Goal: Task Accomplishment & Management: Complete application form

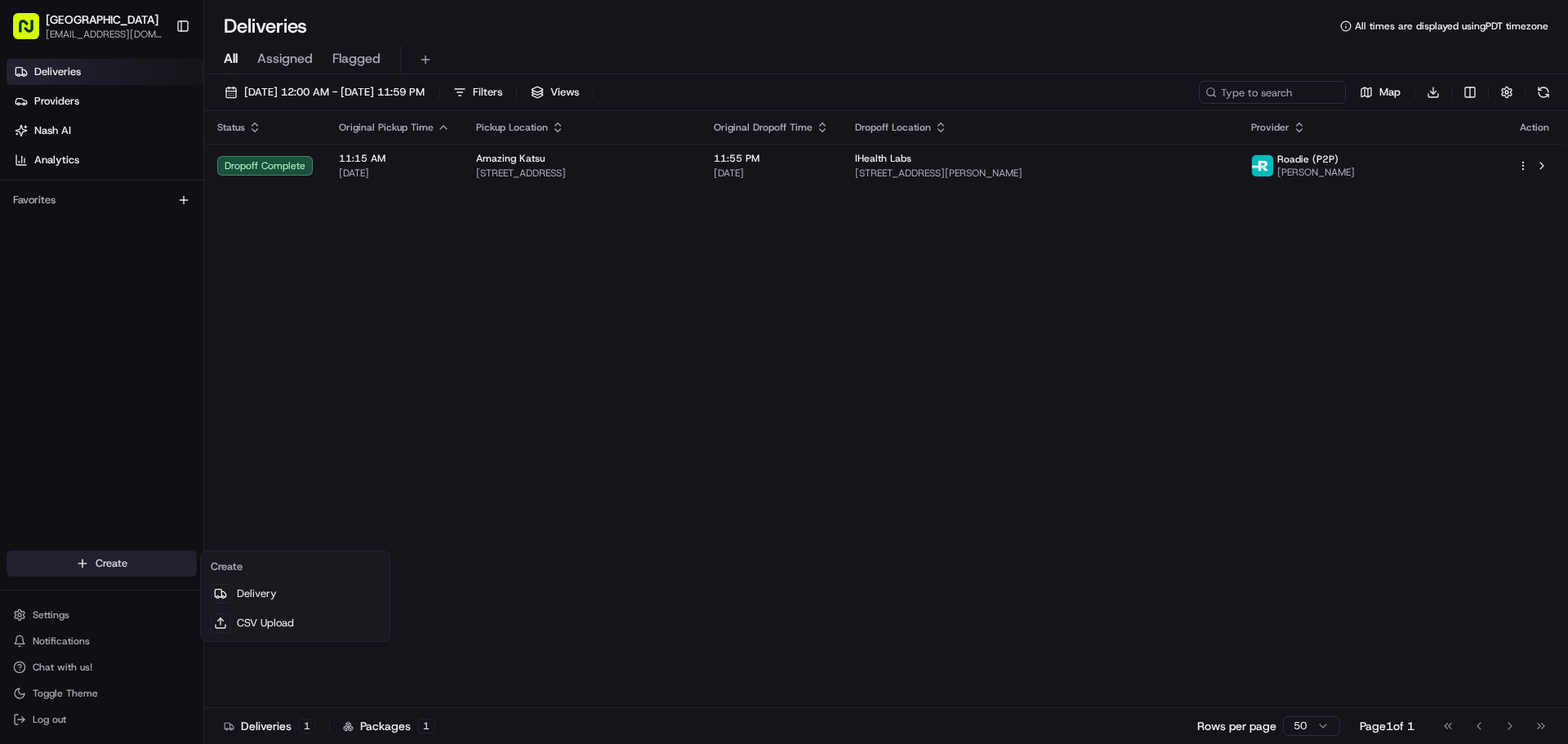
click at [98, 567] on html "Silgaban [EMAIL_ADDRESS][DOMAIN_NAME] Toggle Sidebar Deliveries Providers [PERS…" at bounding box center [784, 372] width 1568 height 744
click at [263, 599] on link "Delivery" at bounding box center [296, 593] width 182 height 29
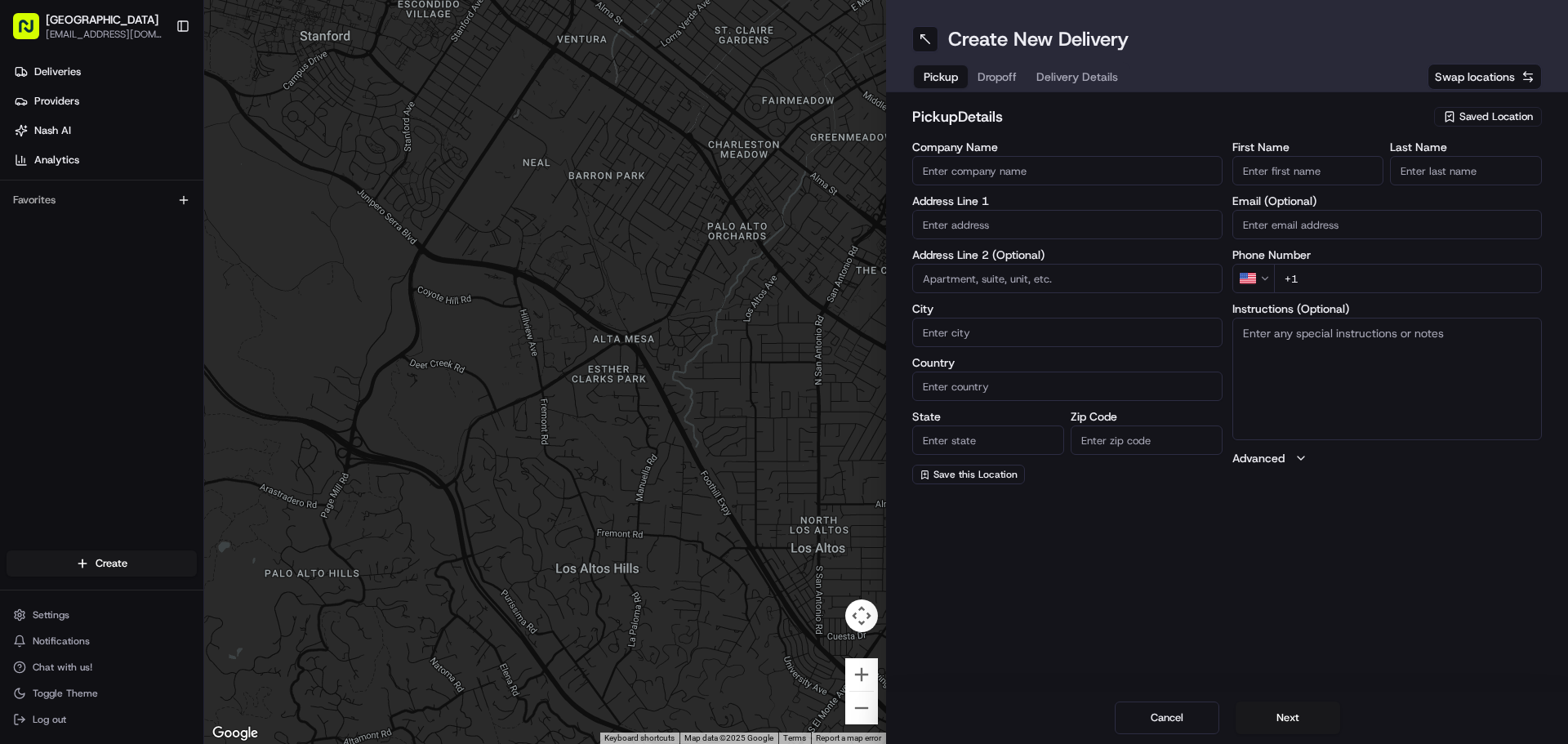
click at [1466, 119] on span "Saved Location" at bounding box center [1496, 116] width 73 height 14
type input "silga"
click at [1415, 183] on span "Silgaban 1" at bounding box center [1460, 178] width 201 height 14
type input "Silgaban 1"
type input "2670 El Camino Real"
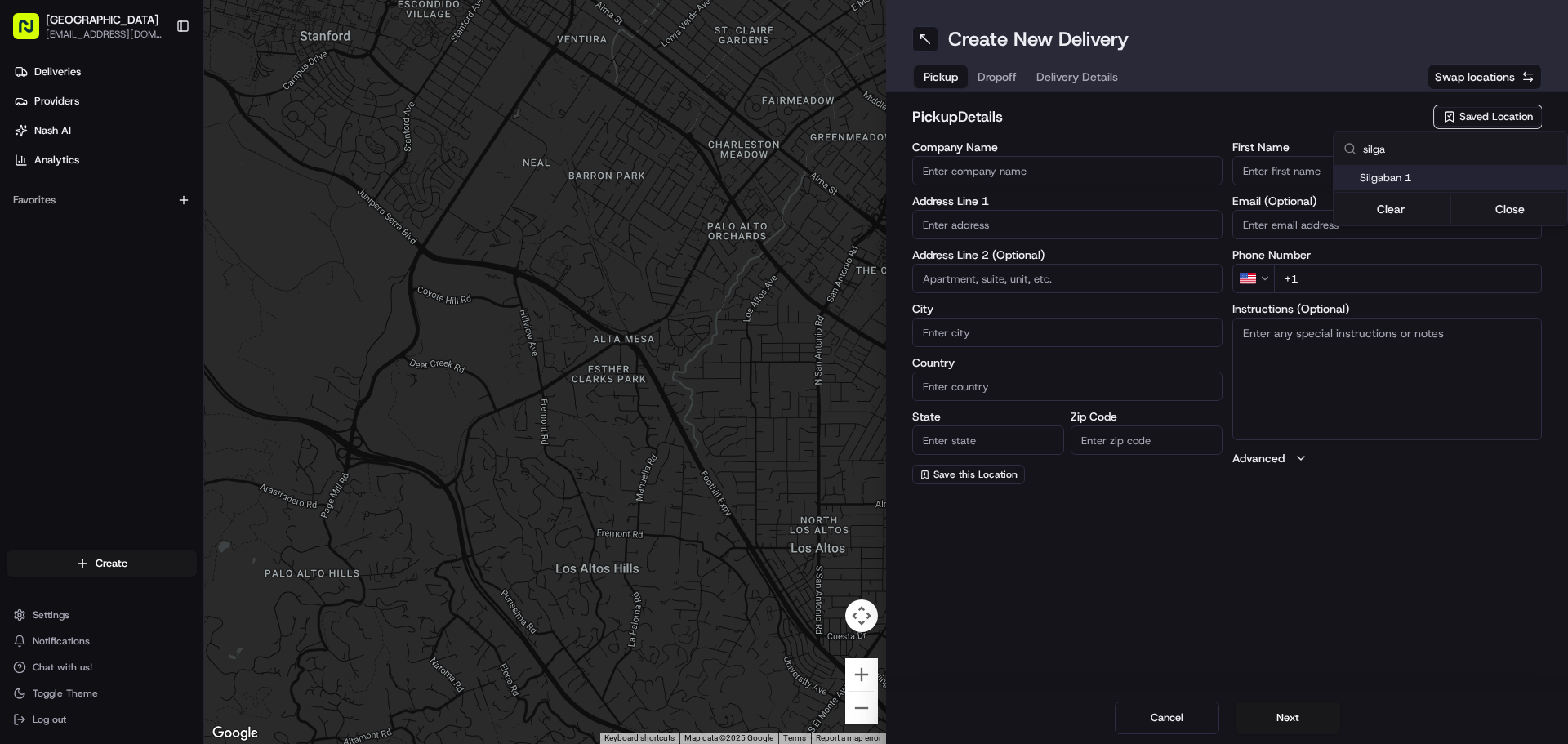
type input "Santa [PERSON_NAME]"
type input "US"
type input "CA"
type input "95051"
type input "[PERSON_NAME]"
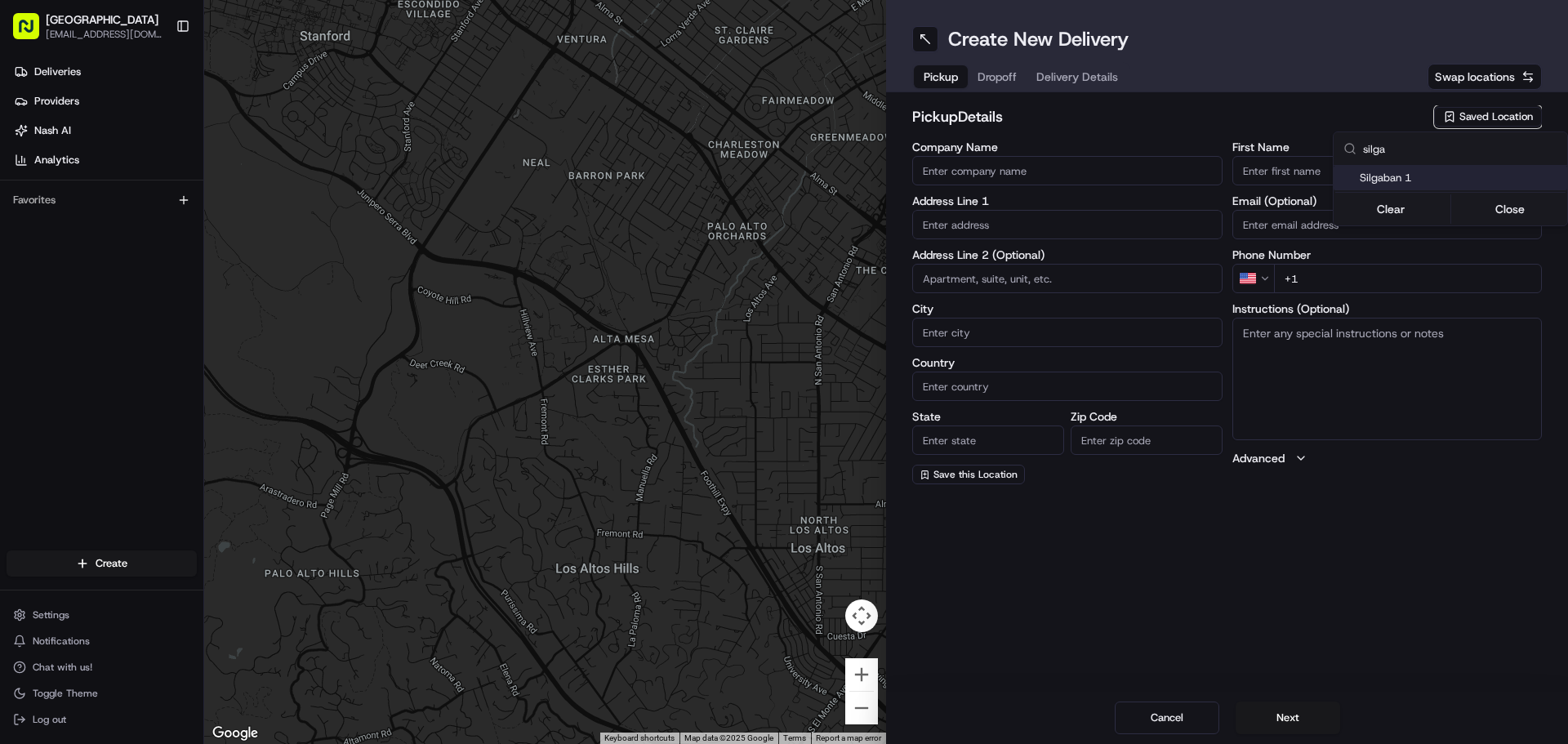
type input "shin"
type input "[PHONE_NUMBER]"
type textarea "Go inside the [GEOGRAPHIC_DATA]"
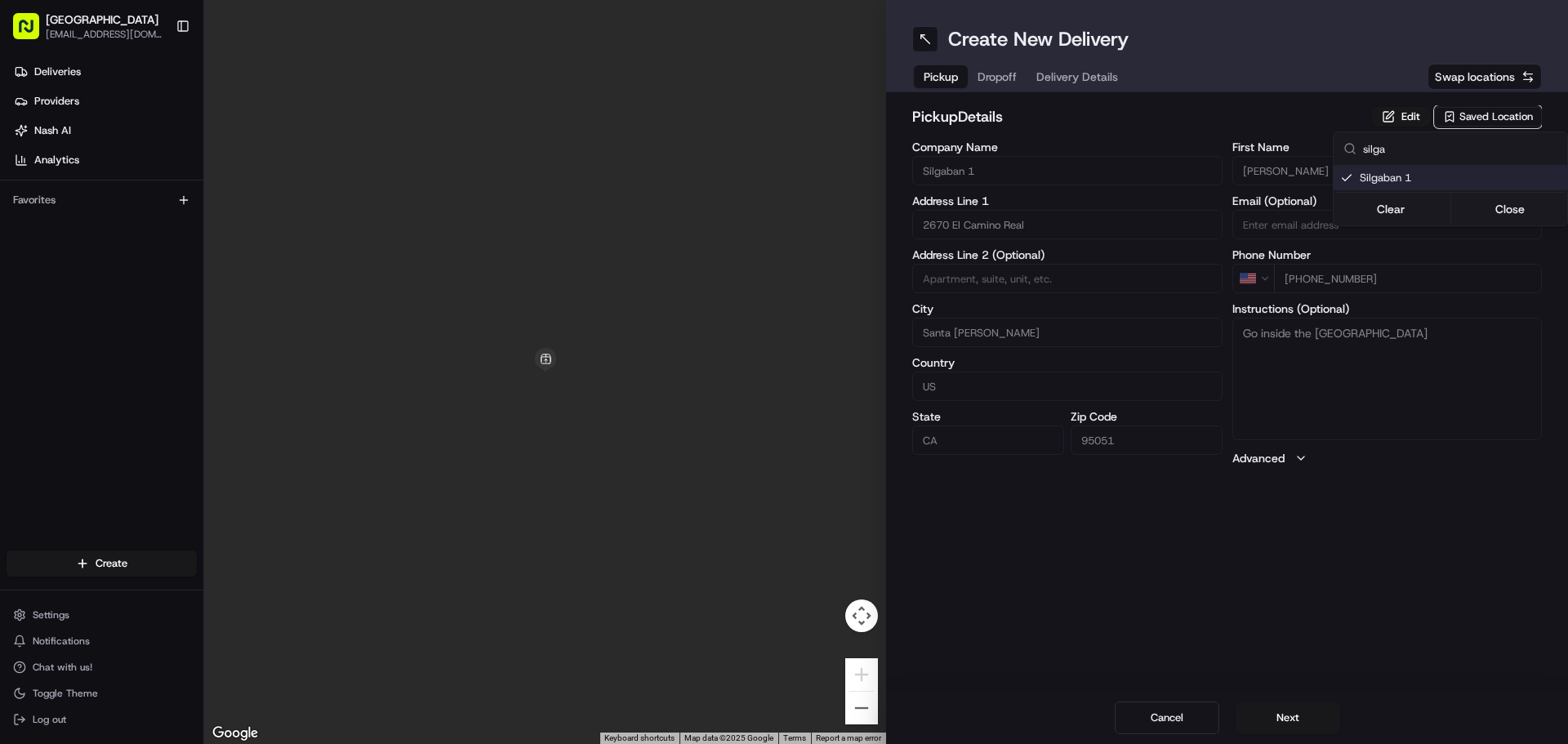
drag, startPoint x: 1505, startPoint y: 215, endPoint x: 1566, endPoint y: 591, distance: 380.9
click at [1565, 591] on html "Silgaban [EMAIL_ADDRESS][DOMAIN_NAME] Toggle Sidebar Deliveries Providers [PERS…" at bounding box center [784, 372] width 1568 height 744
click at [1356, 587] on html "Silgaban [EMAIL_ADDRESS][DOMAIN_NAME] Toggle Sidebar Deliveries Providers [PERS…" at bounding box center [784, 372] width 1568 height 744
click at [997, 83] on span "Dropoff" at bounding box center [997, 76] width 39 height 16
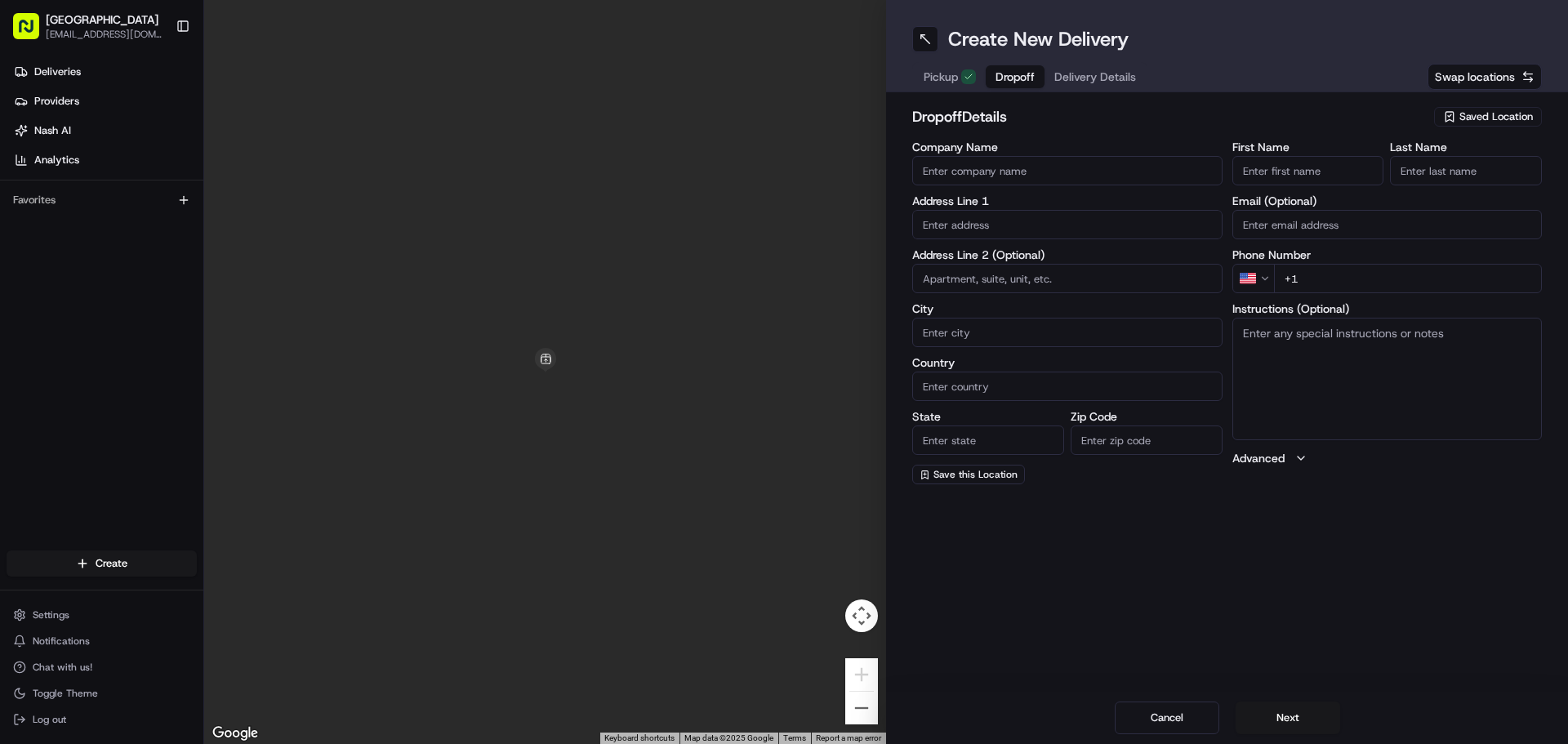
click at [1045, 276] on input at bounding box center [1067, 278] width 311 height 29
paste input "1568 [PERSON_NAME] ct, [GEOGRAPHIC_DATA]"
drag, startPoint x: 1086, startPoint y: 286, endPoint x: 1017, endPoint y: 285, distance: 69.0
click at [1017, 285] on input "1568 [PERSON_NAME] ct, [GEOGRAPHIC_DATA]" at bounding box center [1067, 278] width 311 height 29
click at [1007, 277] on input "1568 [PERSON_NAME]" at bounding box center [1067, 278] width 311 height 29
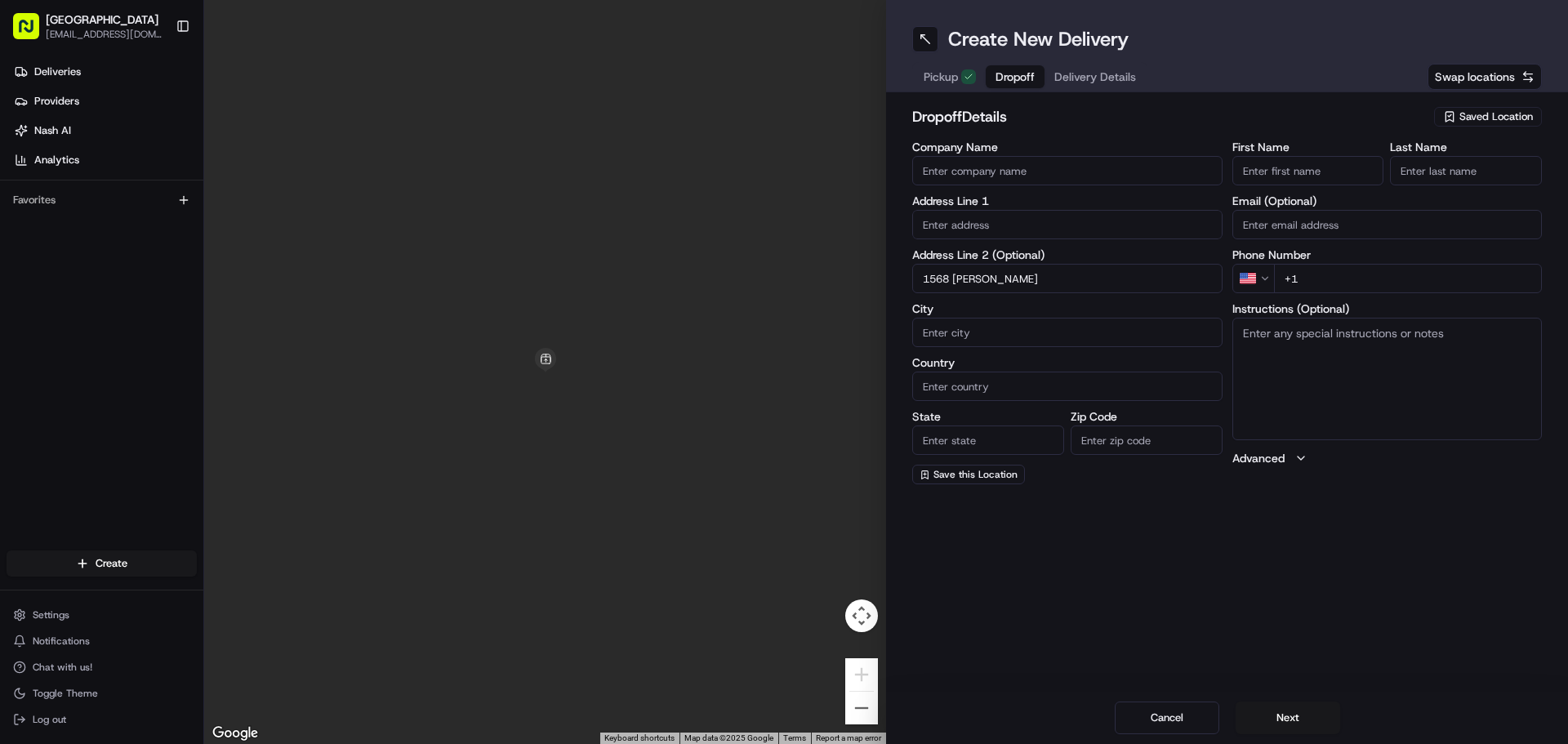
drag, startPoint x: 1035, startPoint y: 286, endPoint x: 955, endPoint y: 285, distance: 80.0
click at [955, 285] on input "1568 [PERSON_NAME]" at bounding box center [1067, 278] width 311 height 29
type input "1568 Patridge ct"
click at [1038, 661] on div "Create New Delivery Pickup Dropoff Delivery Details Swap locations dropoff Deta…" at bounding box center [1228, 372] width 682 height 744
click at [1261, 168] on input "First Name" at bounding box center [1309, 170] width 152 height 29
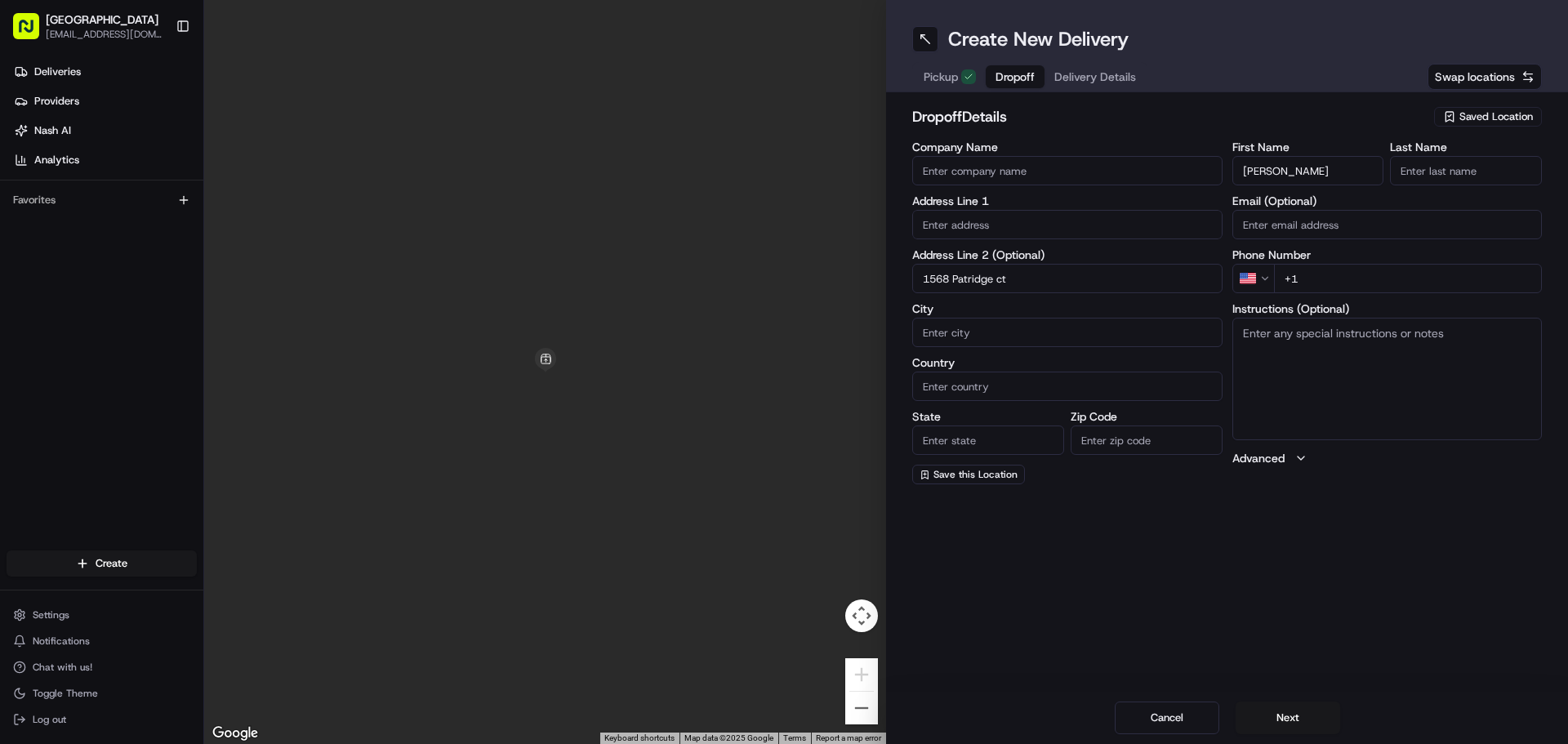
type input "[PERSON_NAME]"
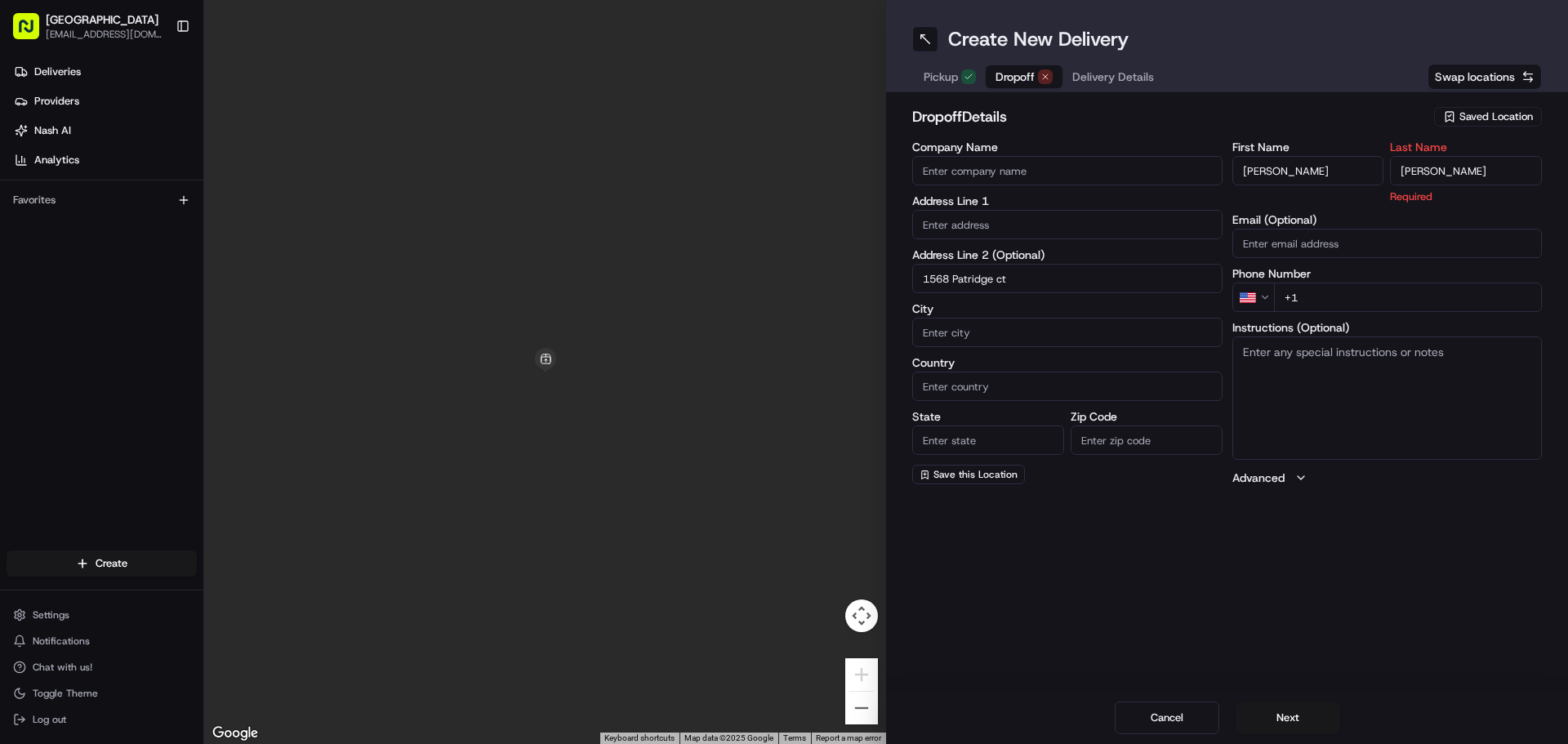
type input "[PERSON_NAME]"
click at [1351, 250] on div "First Name [PERSON_NAME] Last Name [PERSON_NAME] Required Email (Optional) Phon…" at bounding box center [1387, 314] width 311 height 345
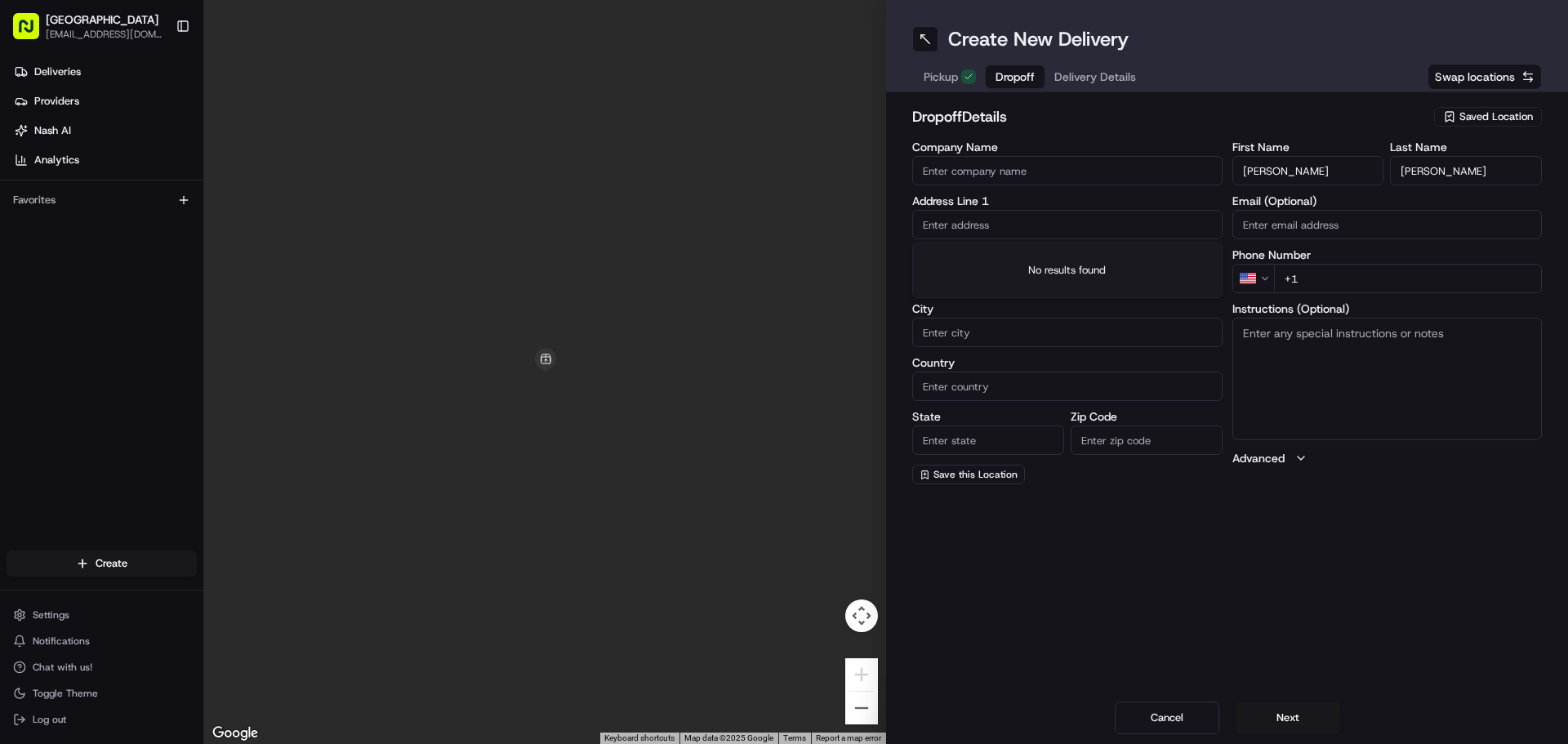
click at [1014, 232] on input "text" at bounding box center [1067, 224] width 311 height 29
click at [1346, 282] on input "+1" at bounding box center [1408, 278] width 269 height 29
click at [1332, 278] on input "+1" at bounding box center [1408, 278] width 269 height 29
paste input "[PHONE_NUMBER]"
type input "[PHONE_NUMBER]"
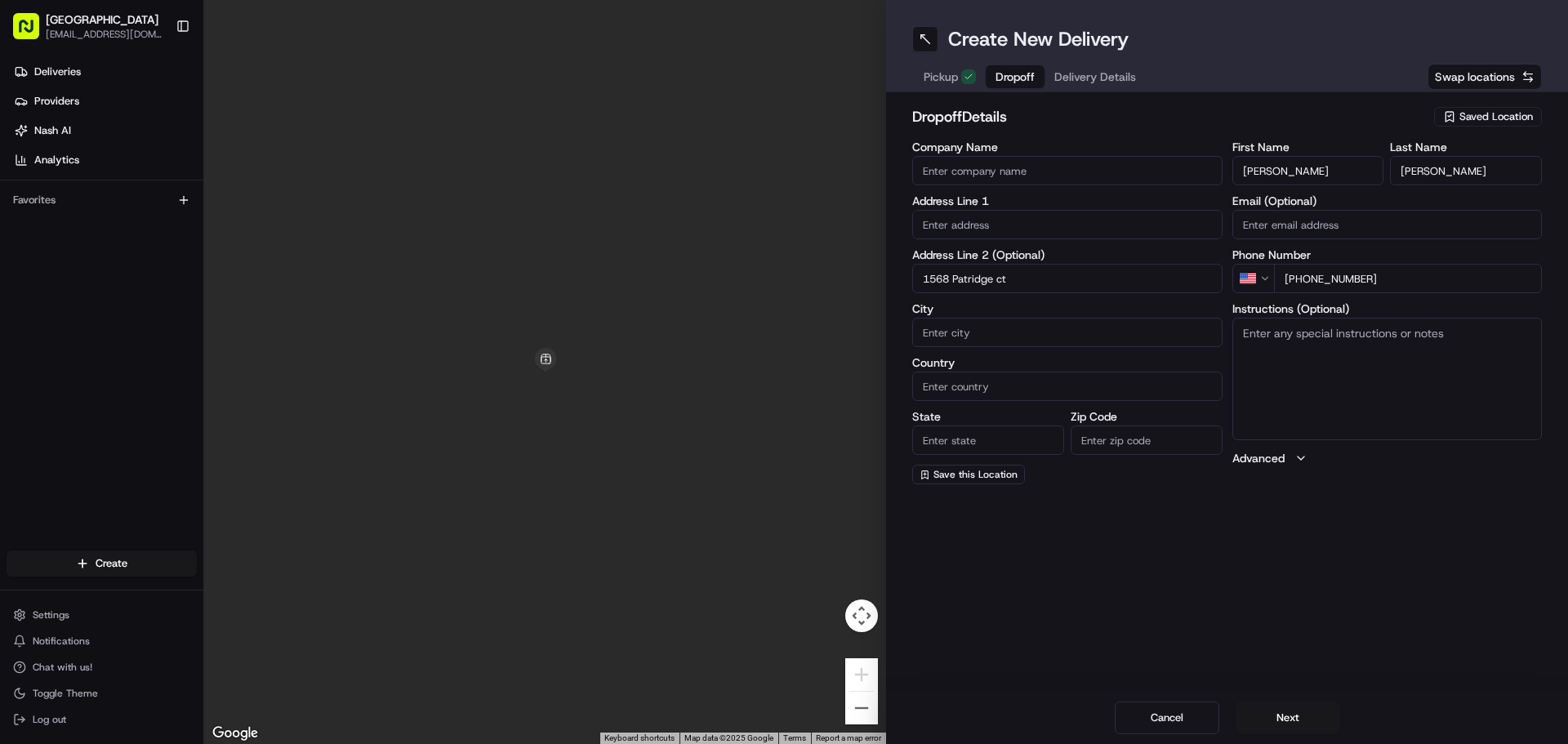
click at [1299, 518] on div "Create New Delivery Pickup Dropoff Delivery Details Swap locations dropoff Deta…" at bounding box center [1228, 372] width 682 height 744
click at [1032, 280] on input "1568 Patridge ct" at bounding box center [1067, 278] width 311 height 29
type input "1568 [GEOGRAPHIC_DATA]"
click at [1055, 298] on div "Company Name Address Line 1 Address Line 2 (Optional) 1568 [GEOGRAPHIC_DATA] Co…" at bounding box center [1067, 313] width 311 height 343
drag, startPoint x: 1032, startPoint y: 286, endPoint x: 887, endPoint y: 280, distance: 145.1
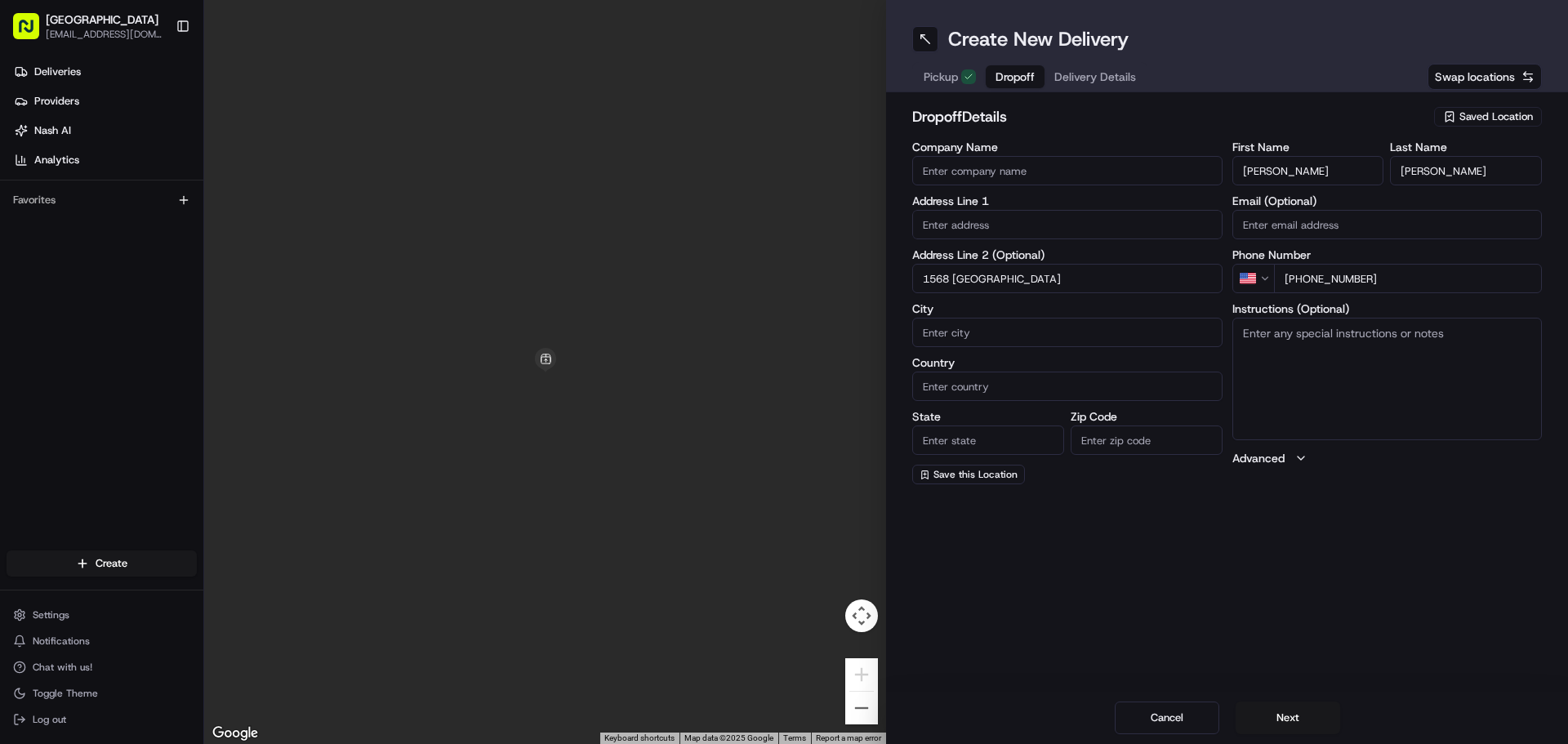
click at [887, 280] on div "dropoff Details Saved Location Company Name Address Line 1 Address Line 2 (Opti…" at bounding box center [1228, 295] width 682 height 405
click at [959, 235] on input "text" at bounding box center [1067, 224] width 311 height 29
paste input "1568 [GEOGRAPHIC_DATA]"
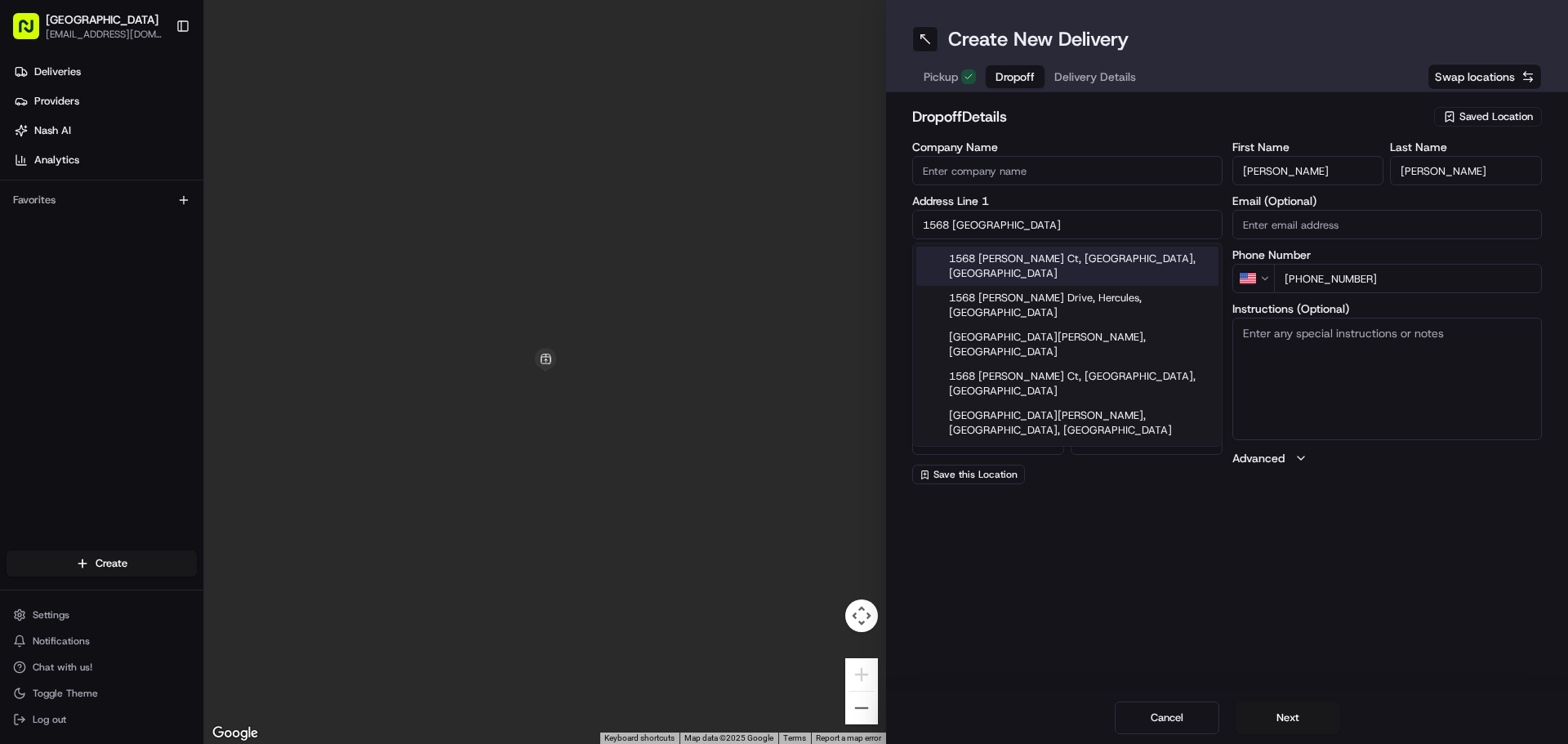
click at [1023, 253] on div "1568 [PERSON_NAME] Ct, [GEOGRAPHIC_DATA], [GEOGRAPHIC_DATA]" at bounding box center [1067, 266] width 302 height 39
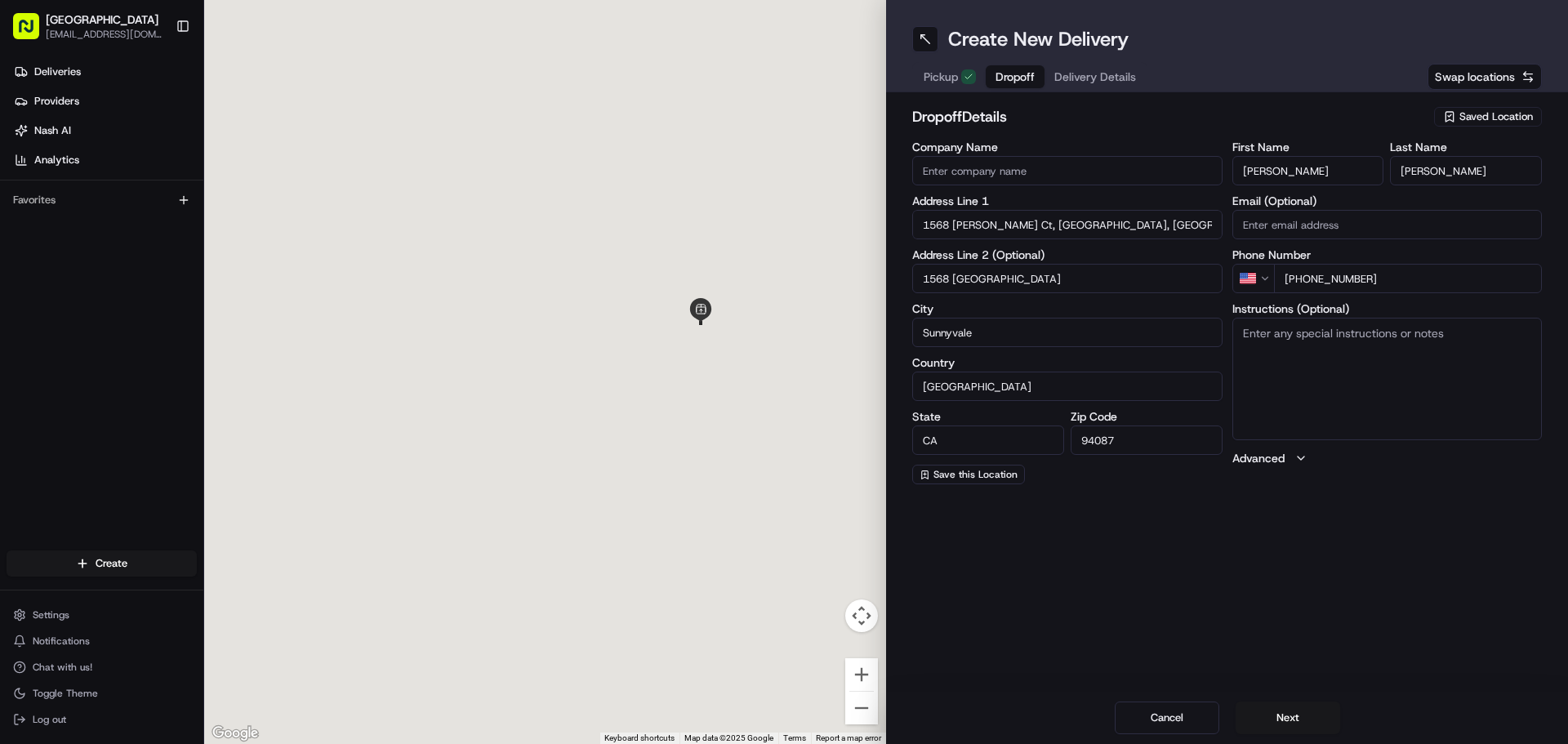
type input "1568 [PERSON_NAME] Ct, [GEOGRAPHIC_DATA], [GEOGRAPHIC_DATA], [GEOGRAPHIC_DATA]"
type input "Sunnyvale"
type input "[GEOGRAPHIC_DATA]"
type input "CA"
type input "94087"
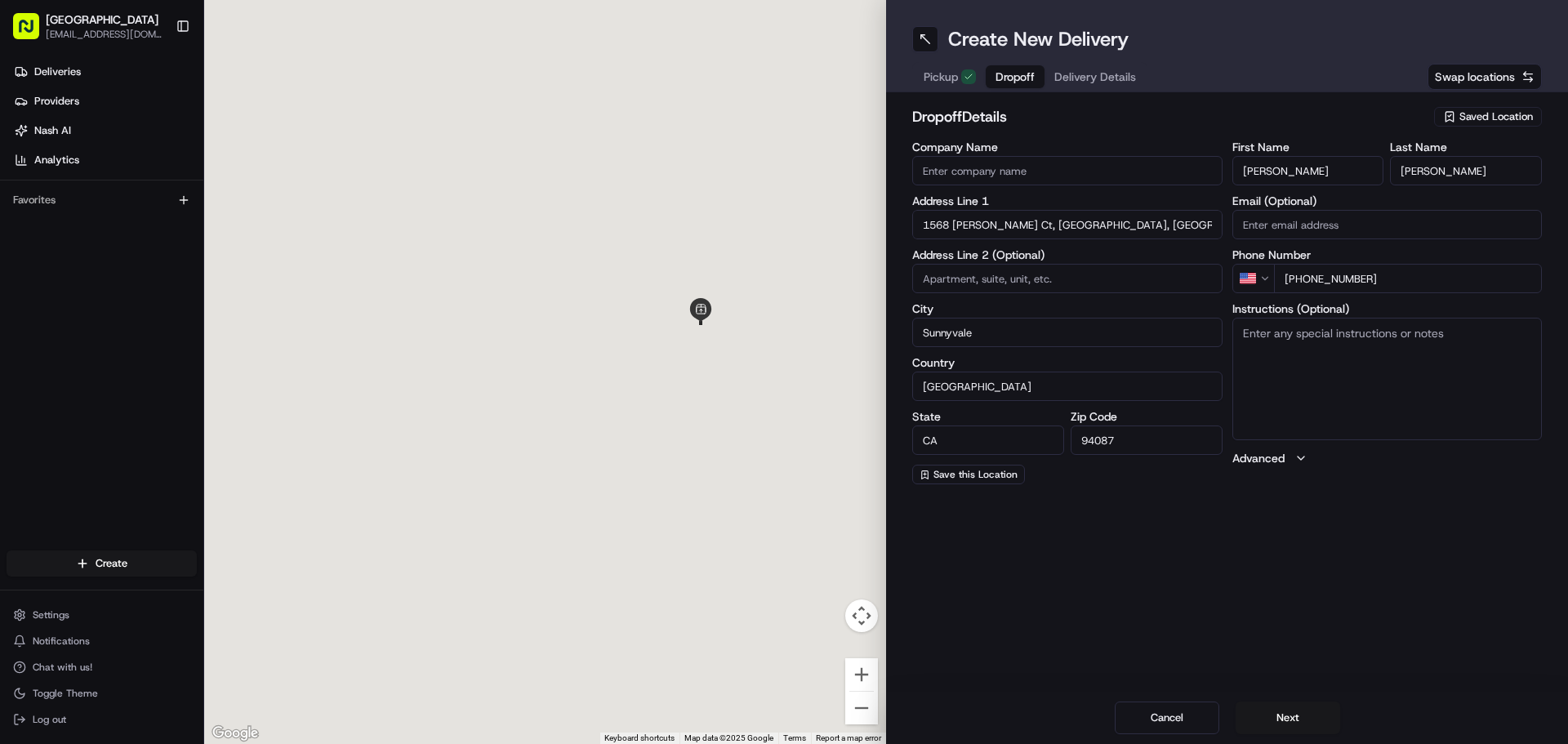
type input "1568 [PERSON_NAME] Court"
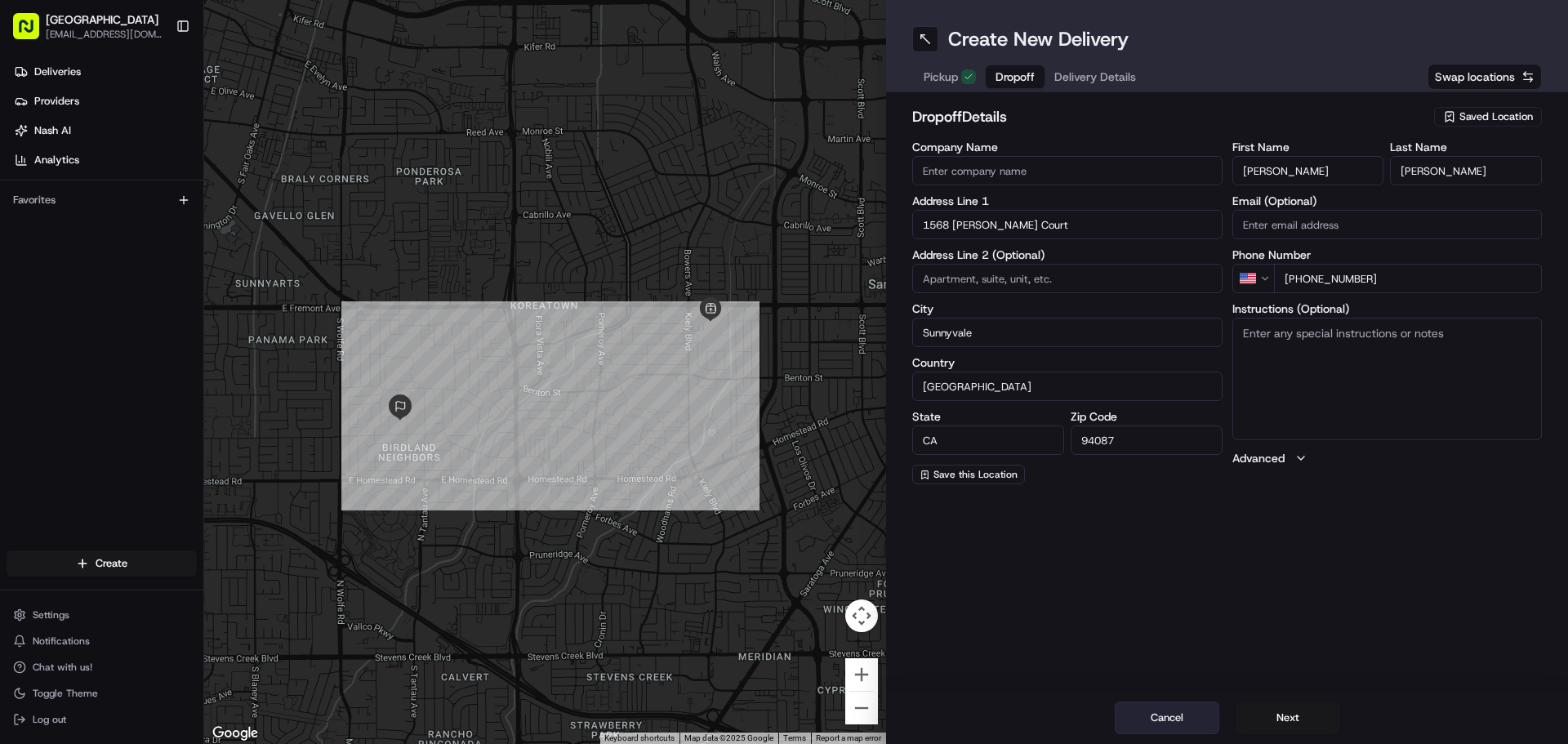
click at [1131, 703] on button "Cancel" at bounding box center [1167, 717] width 105 height 32
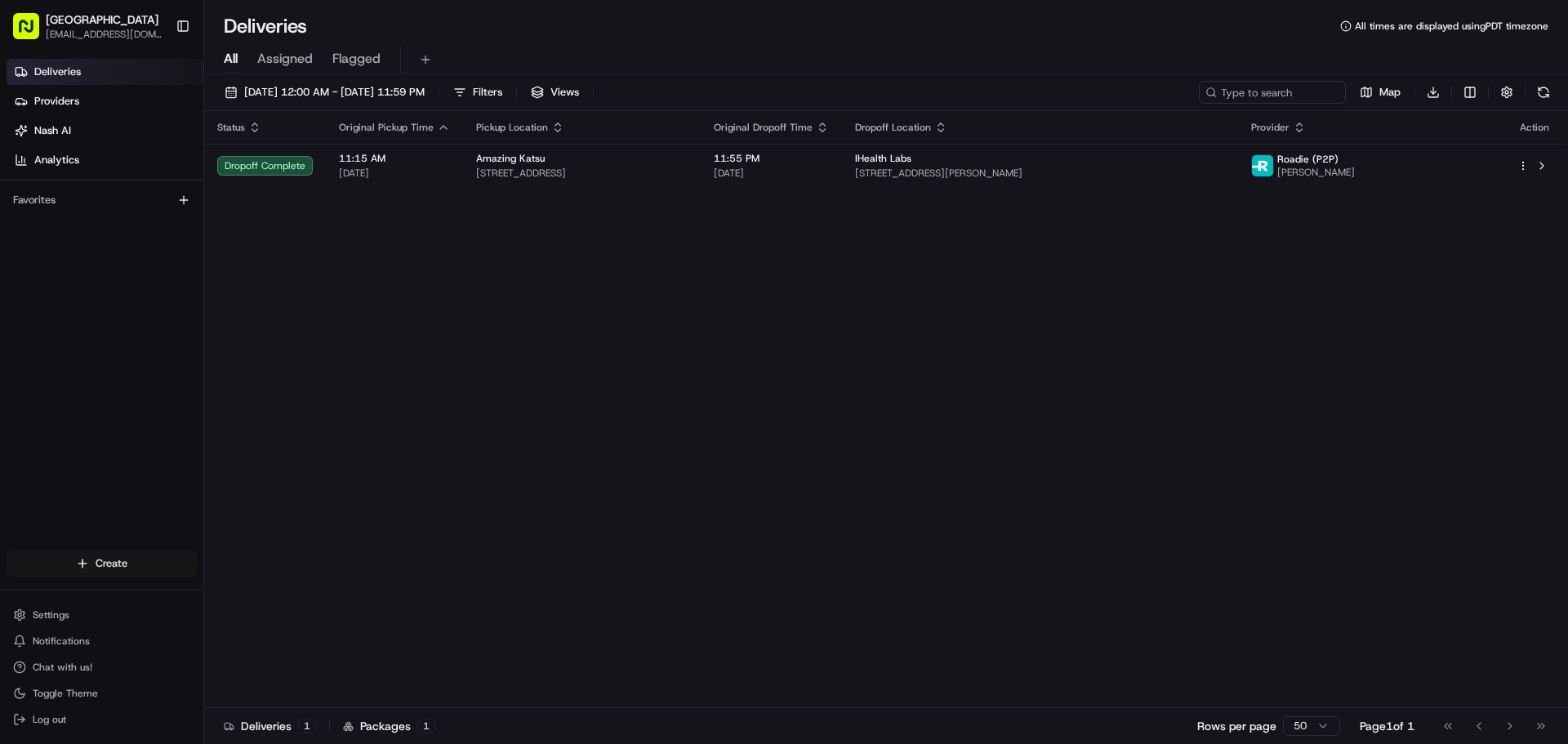
click at [121, 563] on html "Silgaban [EMAIL_ADDRESS][DOMAIN_NAME] Toggle Sidebar Deliveries Providers [PERS…" at bounding box center [784, 372] width 1568 height 744
click at [247, 588] on link "Delivery" at bounding box center [296, 593] width 182 height 29
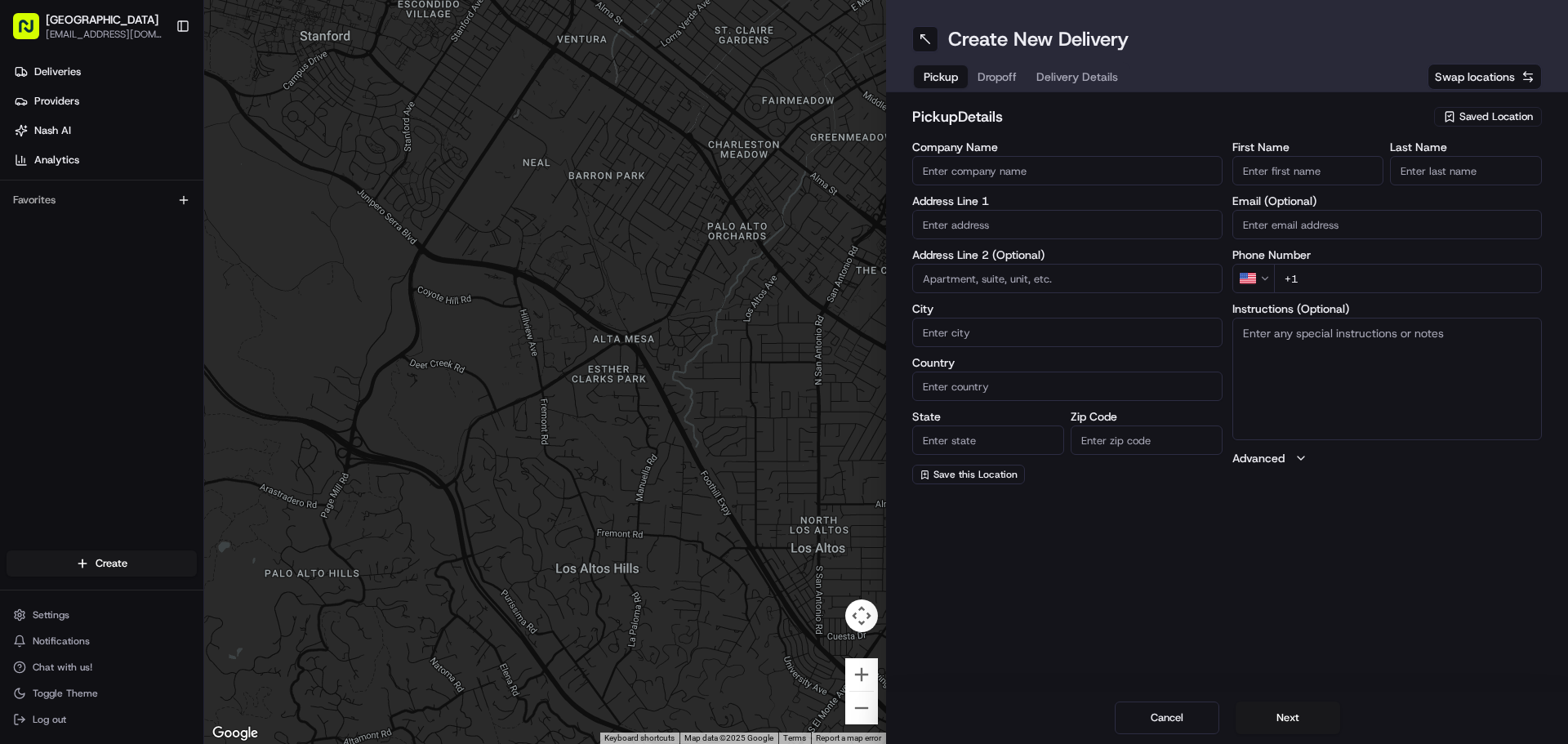
click at [1473, 119] on span "Saved Location" at bounding box center [1496, 116] width 73 height 14
type input "silga"
click at [1418, 177] on span "Silgaban 1" at bounding box center [1460, 178] width 201 height 14
type input "Silgaban 1"
type input "2670 El Camino Real"
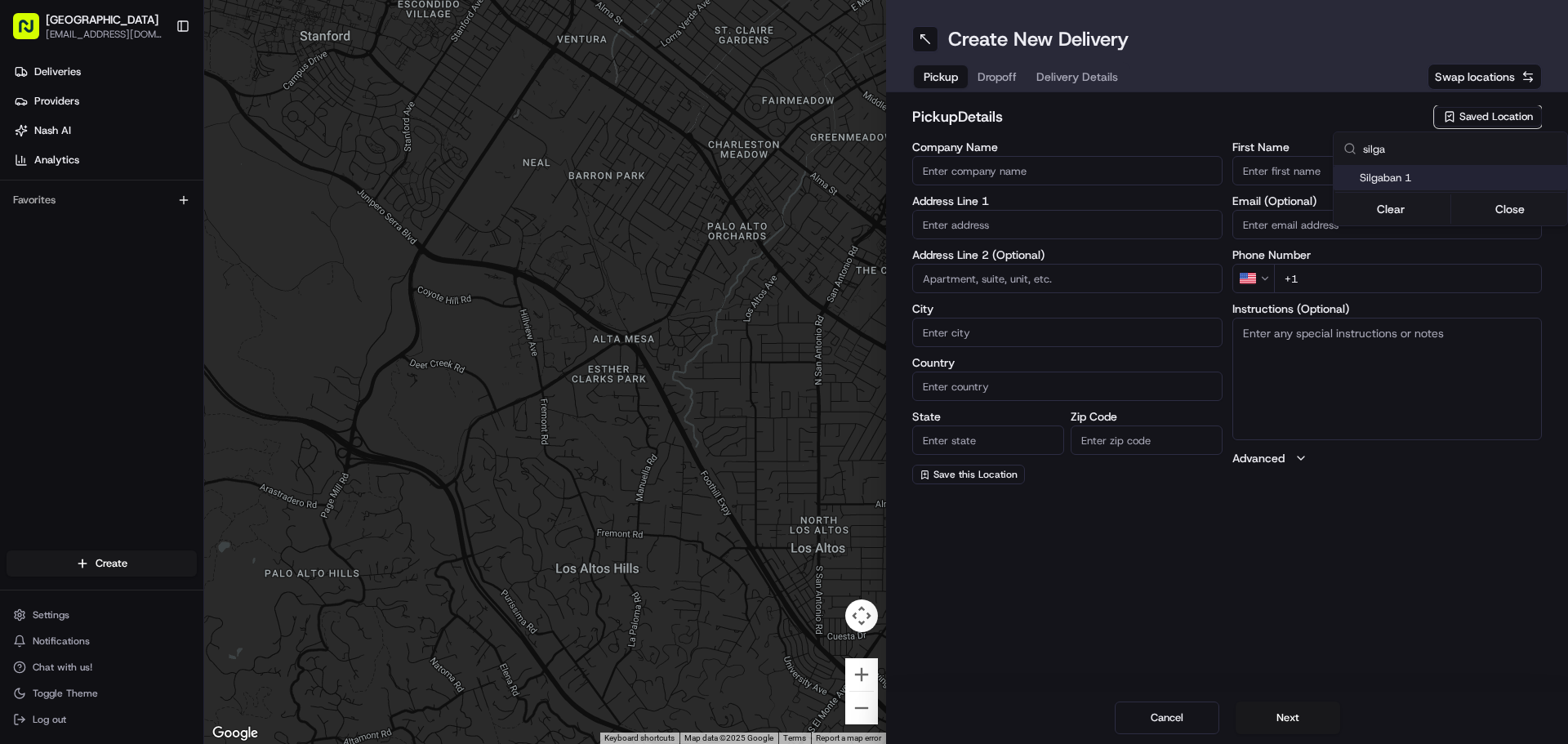
type input "Santa [PERSON_NAME]"
type input "US"
type input "CA"
type input "95051"
type input "[PERSON_NAME]"
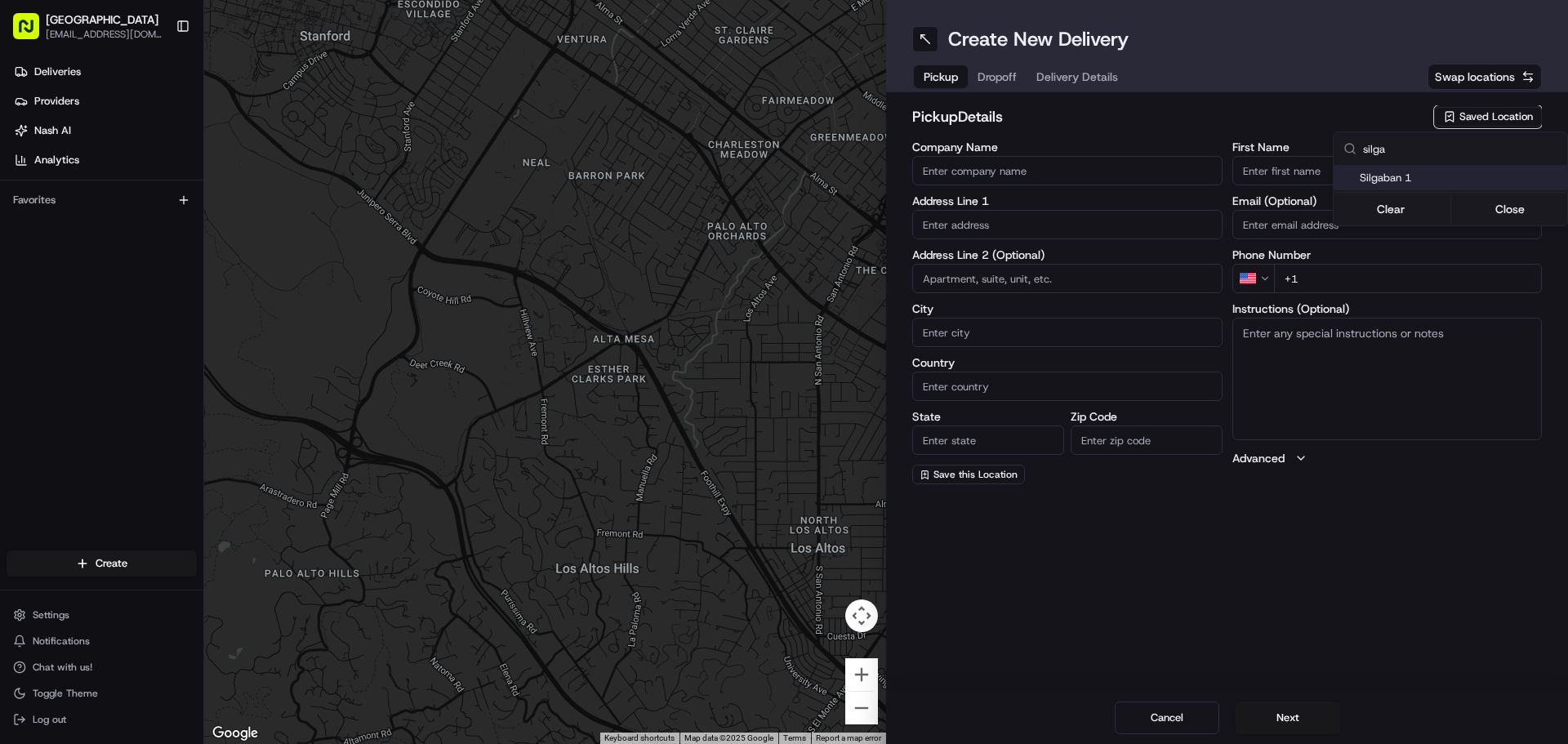
type input "shin"
type input "[PHONE_NUMBER]"
type textarea "Go inside the [GEOGRAPHIC_DATA]"
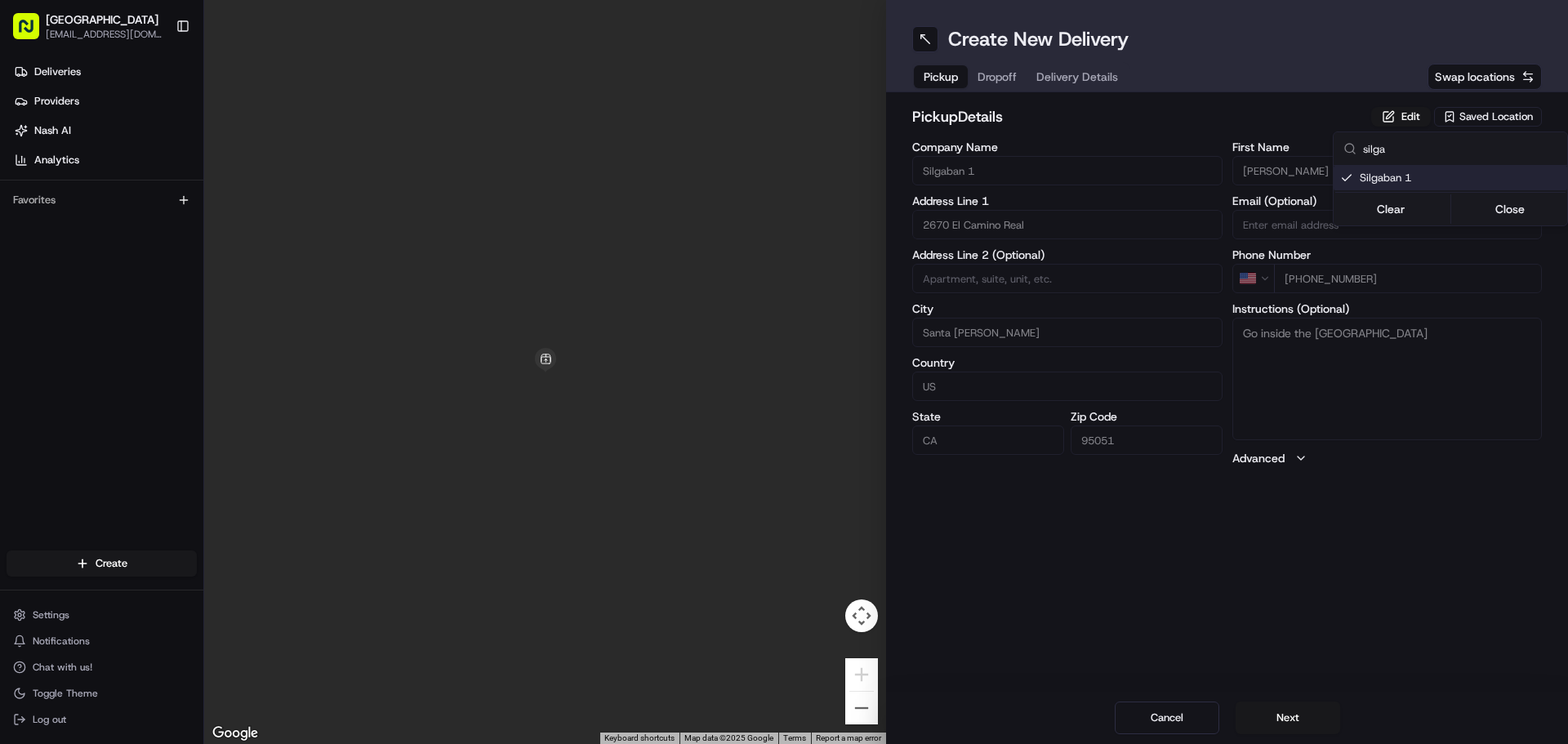
click at [1004, 75] on html "Silgaban [EMAIL_ADDRESS][DOMAIN_NAME] Toggle Sidebar Deliveries Providers [PERS…" at bounding box center [784, 372] width 1568 height 744
click at [979, 74] on div "Pickup Dropoff Delivery Details" at bounding box center [1021, 76] width 218 height 29
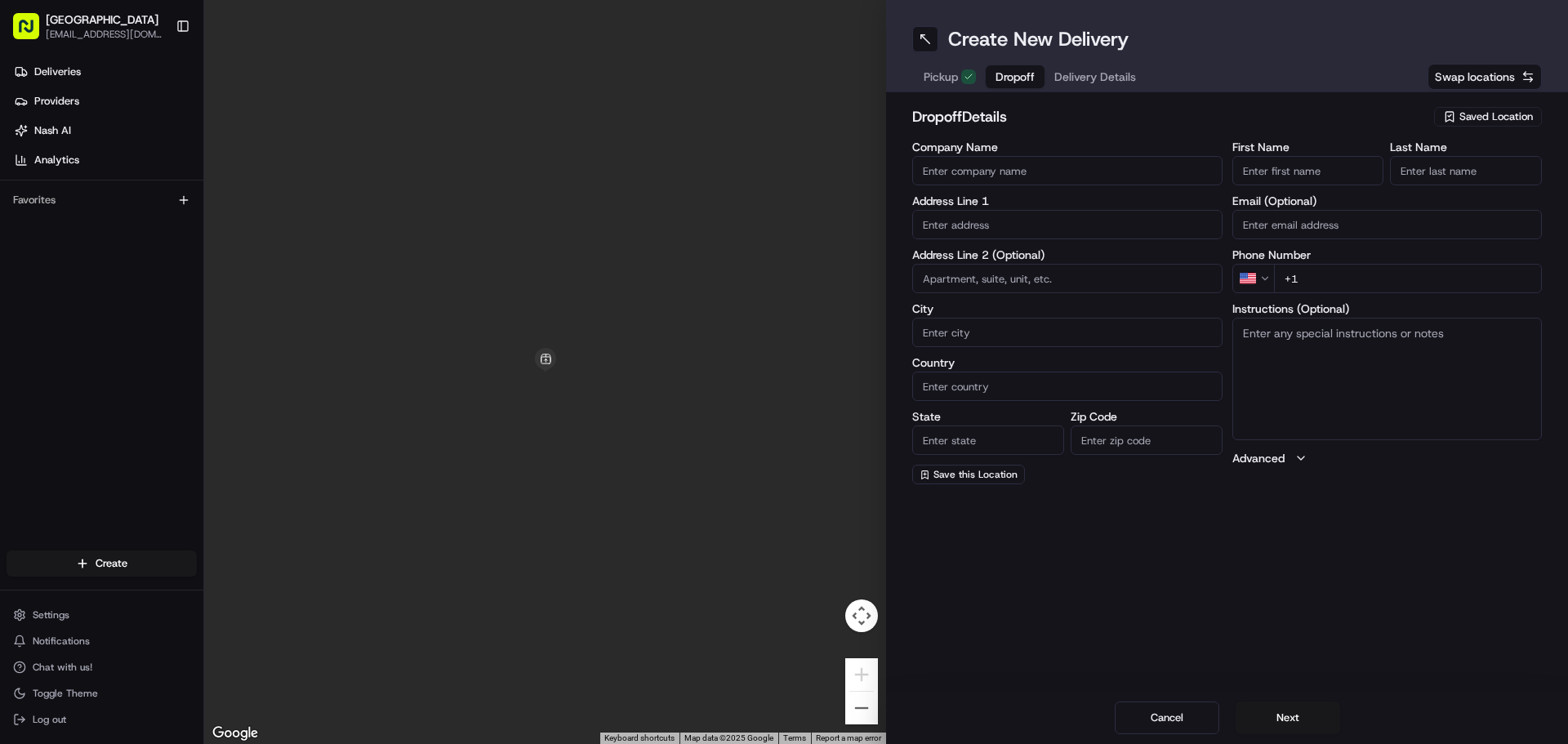
click at [1308, 157] on input "First Name" at bounding box center [1309, 170] width 152 height 29
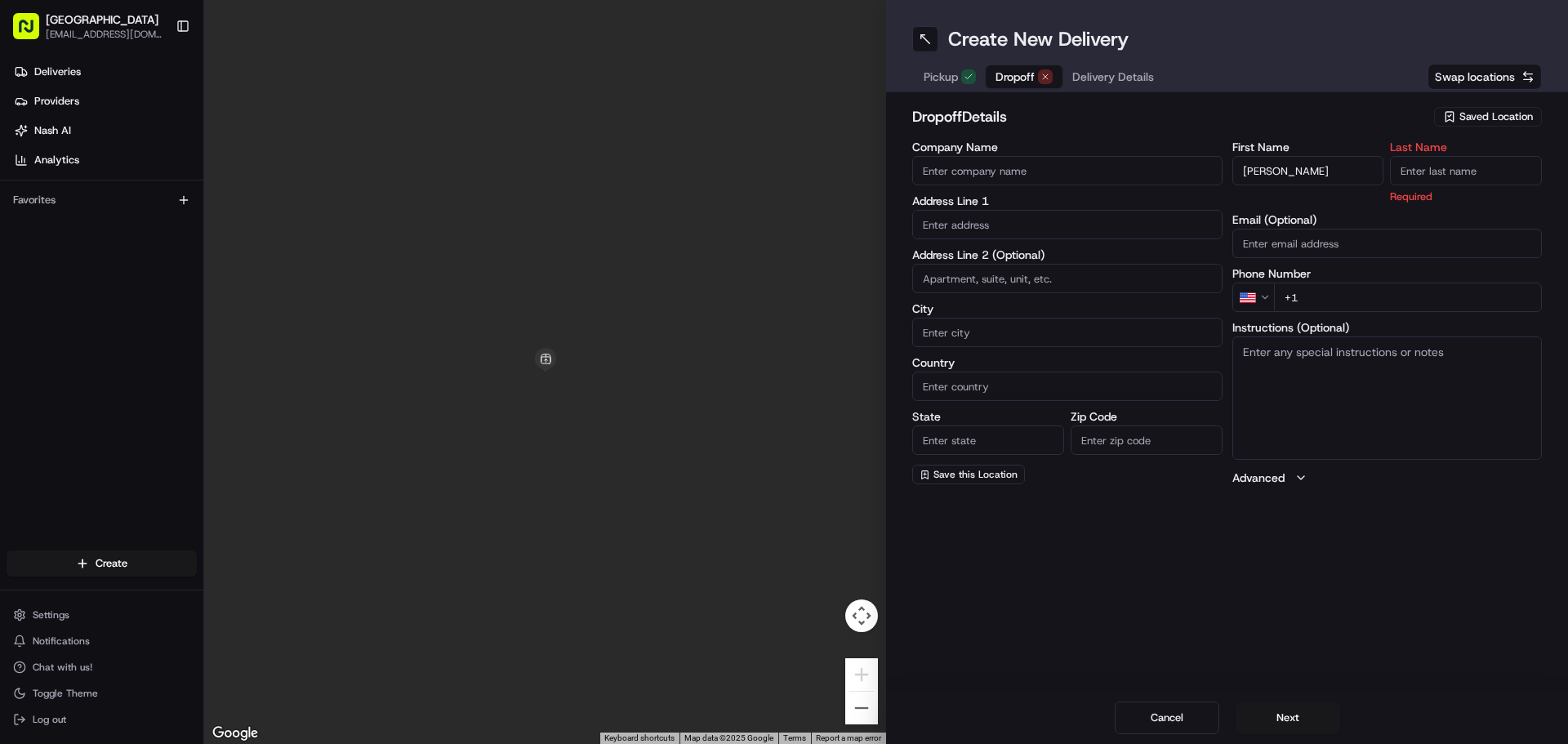
click at [1324, 175] on input "[PERSON_NAME]" at bounding box center [1309, 170] width 152 height 29
type input "[PERSON_NAME]"
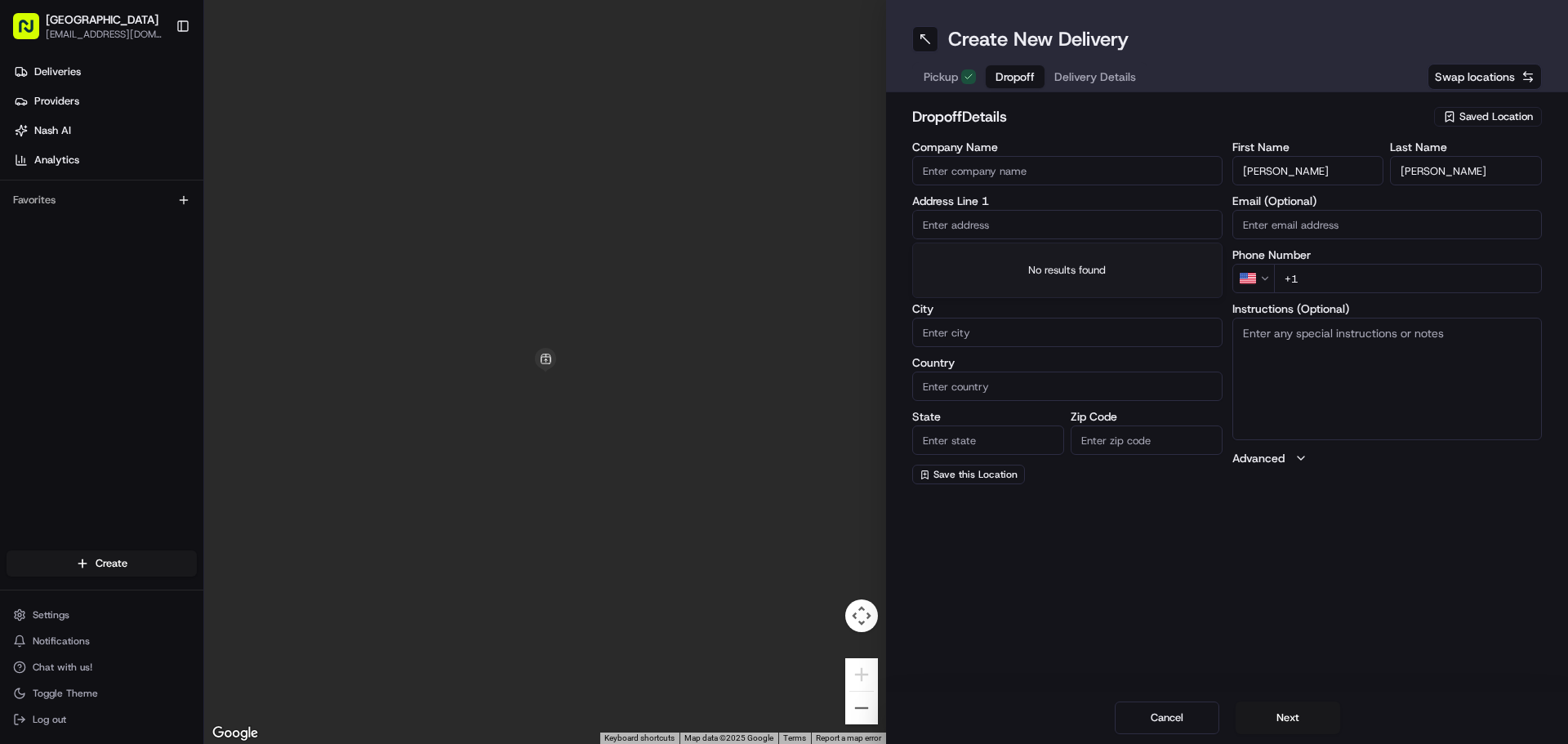
click at [980, 220] on input "text" at bounding box center [1067, 224] width 311 height 29
paste input "1568 [GEOGRAPHIC_DATA]"
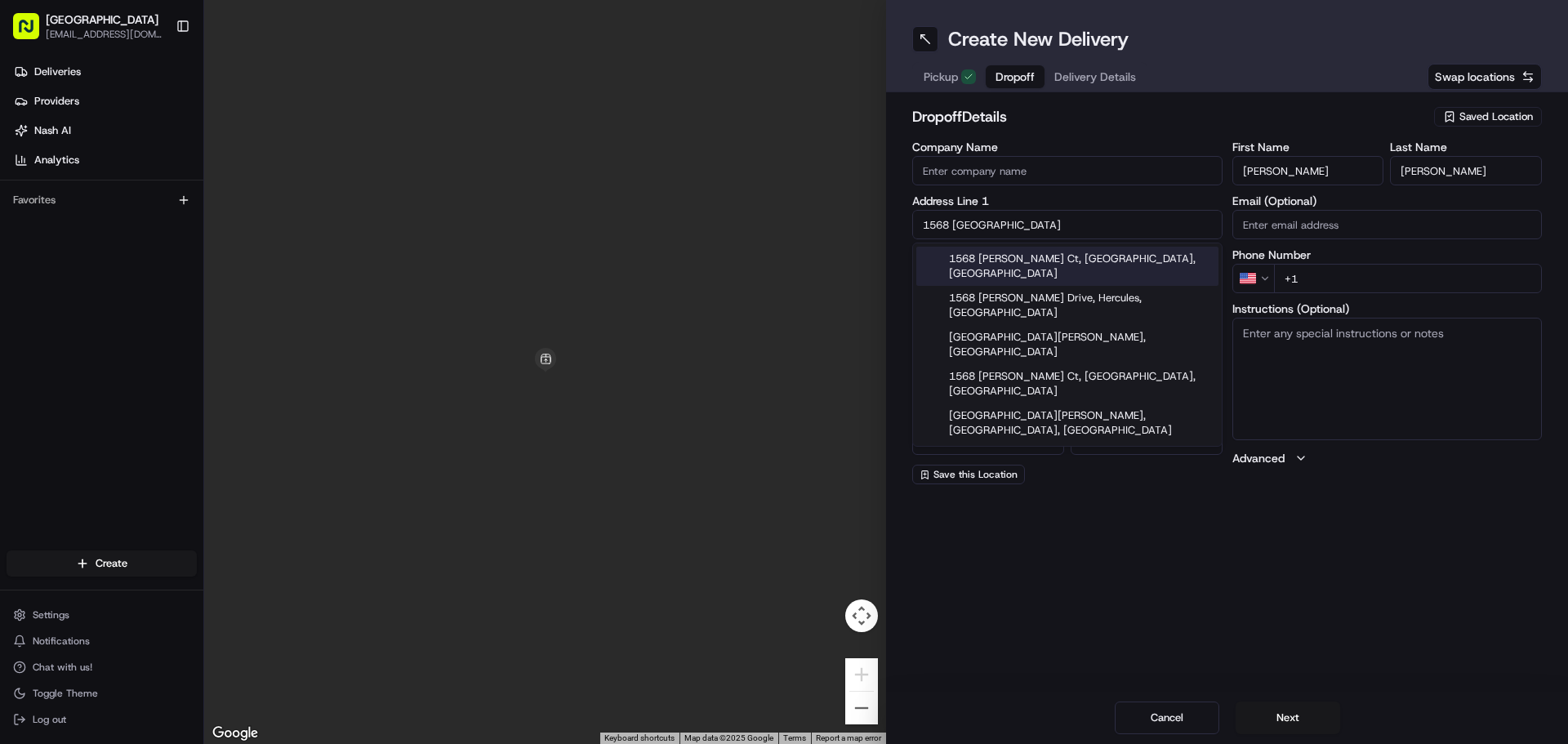
click at [1082, 258] on div "1568 [PERSON_NAME] Ct, [GEOGRAPHIC_DATA], [GEOGRAPHIC_DATA]" at bounding box center [1067, 266] width 302 height 39
type input "1568 [PERSON_NAME] Ct, [GEOGRAPHIC_DATA], [GEOGRAPHIC_DATA], [GEOGRAPHIC_DATA]"
type input "Sunnyvale"
type input "[GEOGRAPHIC_DATA]"
type input "CA"
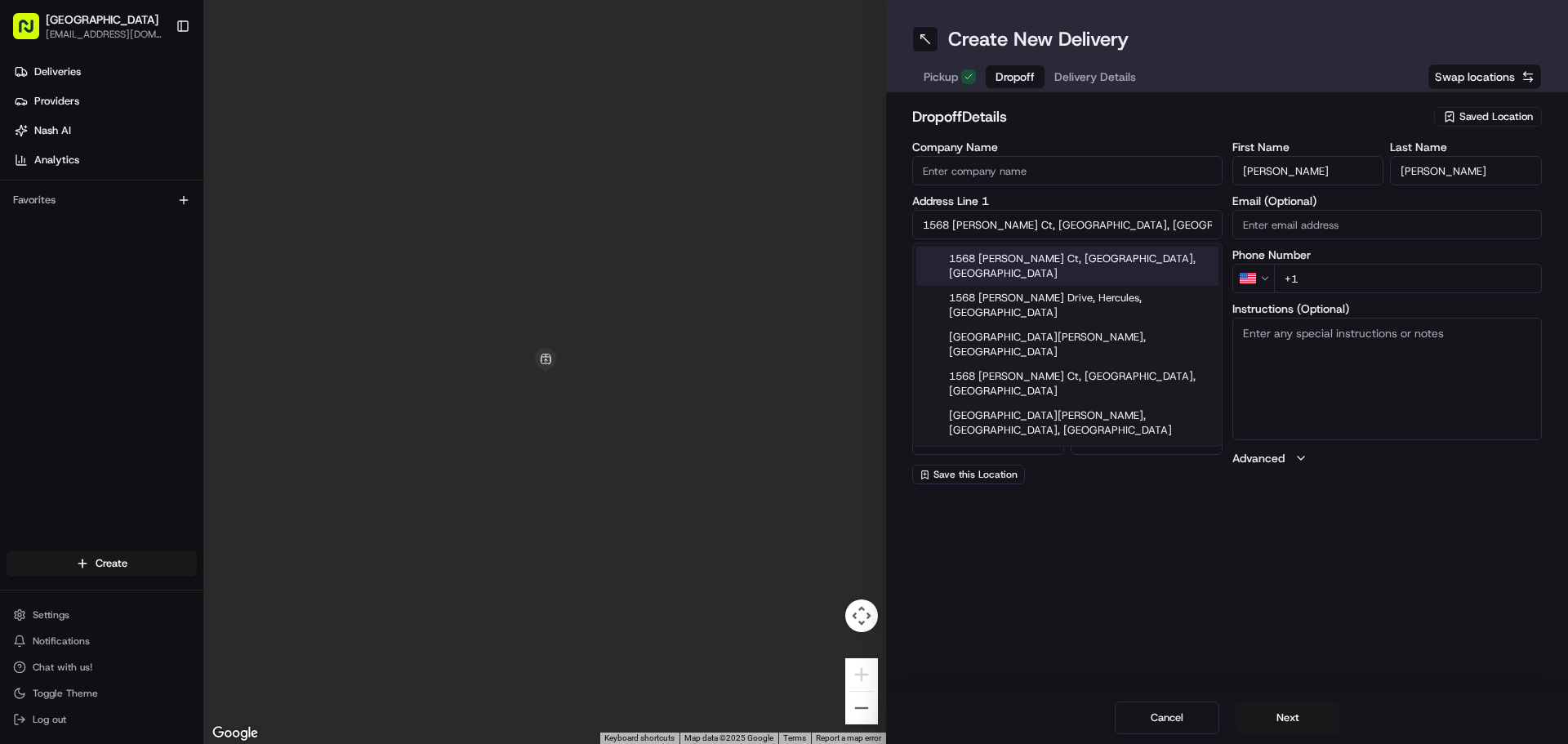
type input "94087"
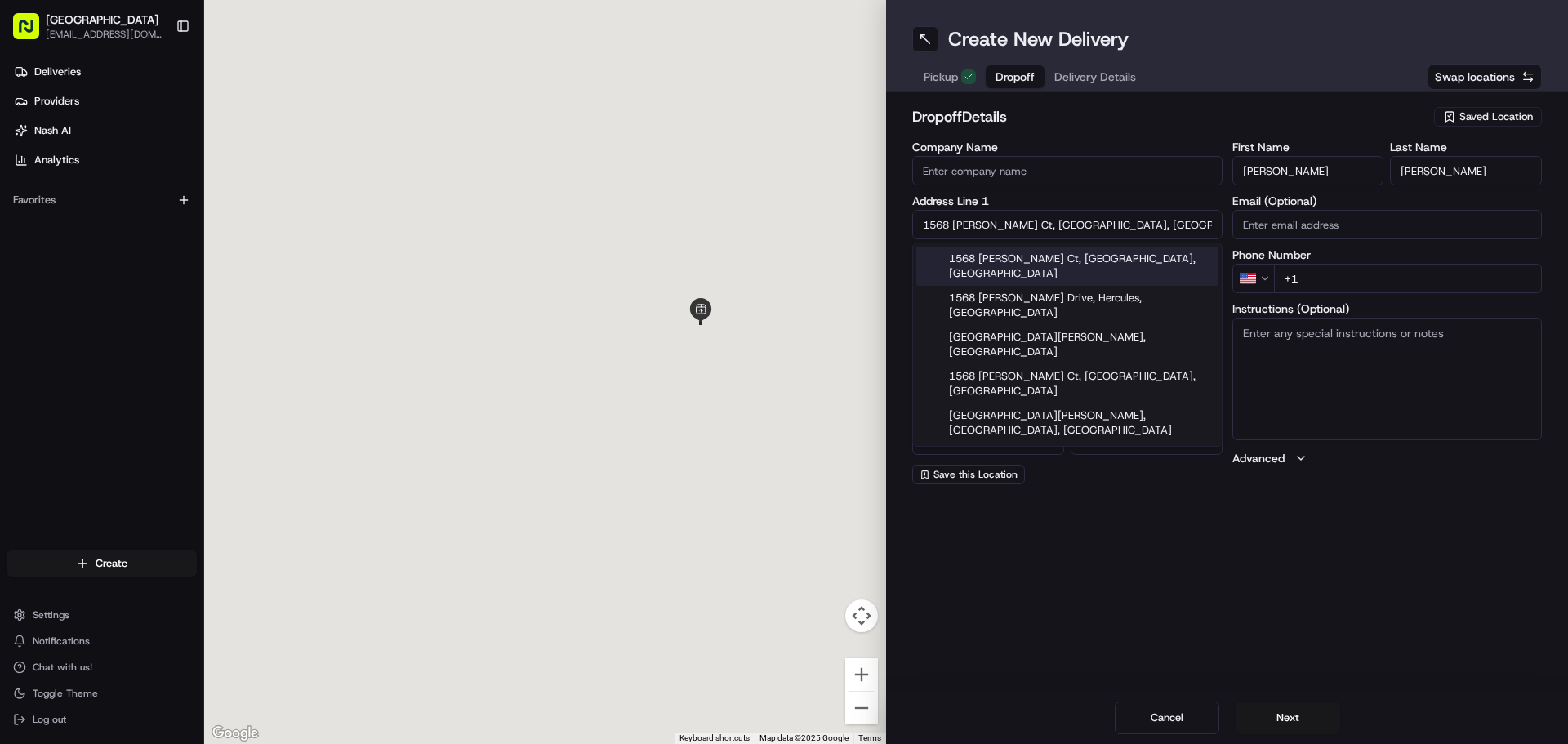
type input "1568 [PERSON_NAME] Court"
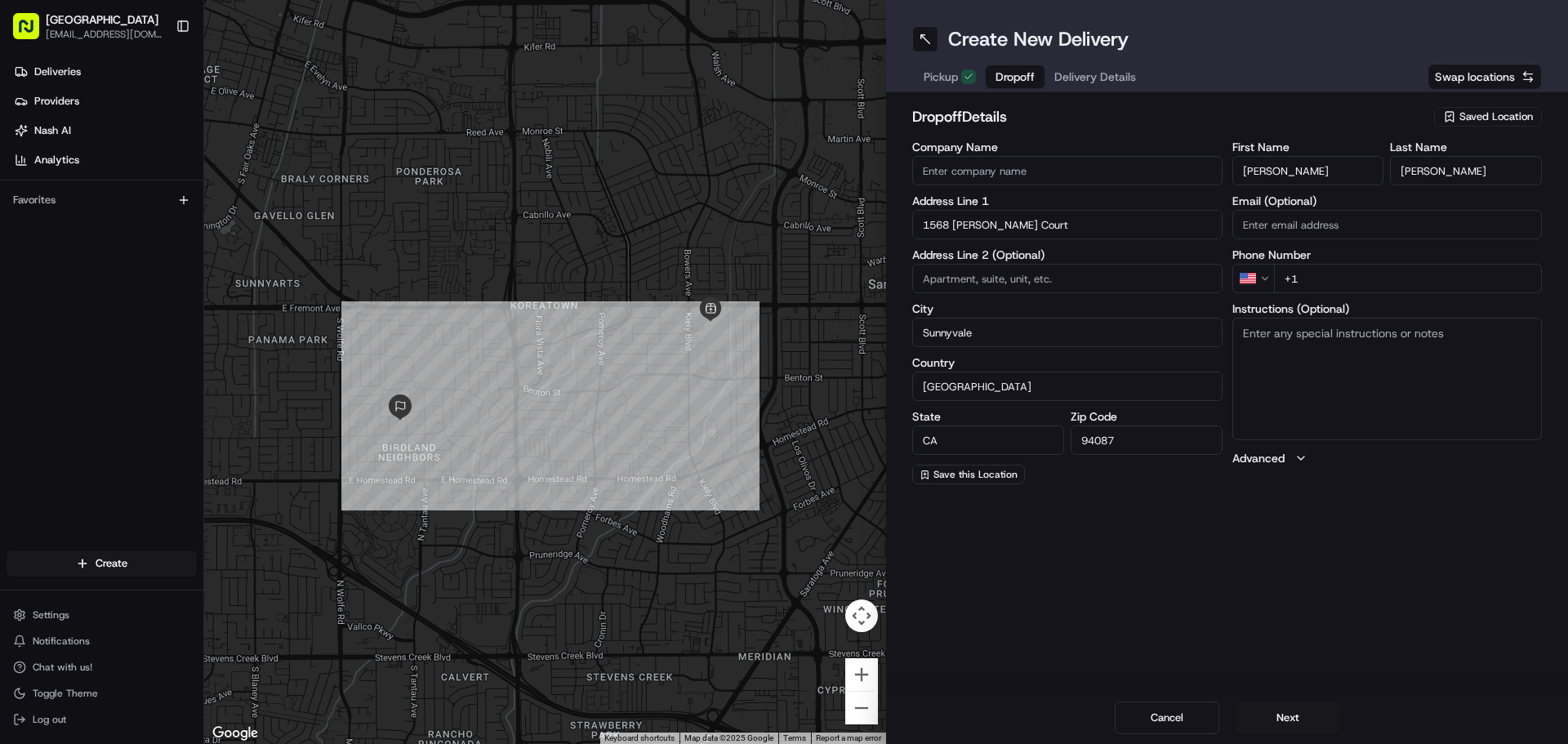
click at [1311, 283] on input "+1" at bounding box center [1408, 278] width 269 height 29
paste input "[PHONE_NUMBER]"
type input "[PHONE_NUMBER]"
click at [1372, 572] on div "Create New Delivery Pickup Dropoff Delivery Details Swap locations dropoff Deta…" at bounding box center [1228, 372] width 682 height 744
click at [1295, 721] on button "Next" at bounding box center [1288, 717] width 105 height 32
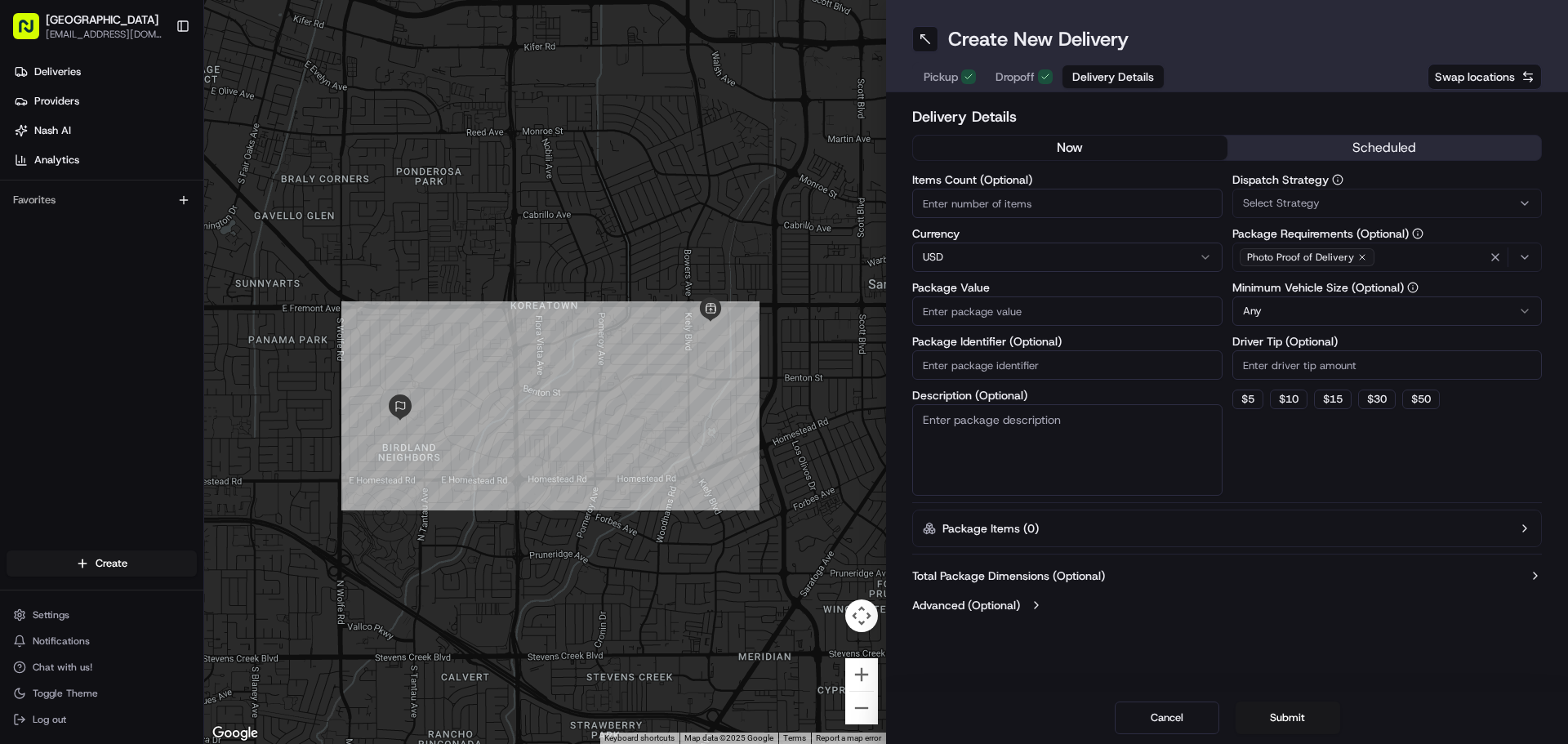
click at [1008, 211] on input "Items Count (Optional)" at bounding box center [1067, 203] width 311 height 29
type input "2"
click at [1057, 311] on input "Package Value" at bounding box center [1067, 311] width 311 height 29
type input "130"
click at [1297, 371] on input "Driver Tip (Optional)" at bounding box center [1387, 365] width 311 height 29
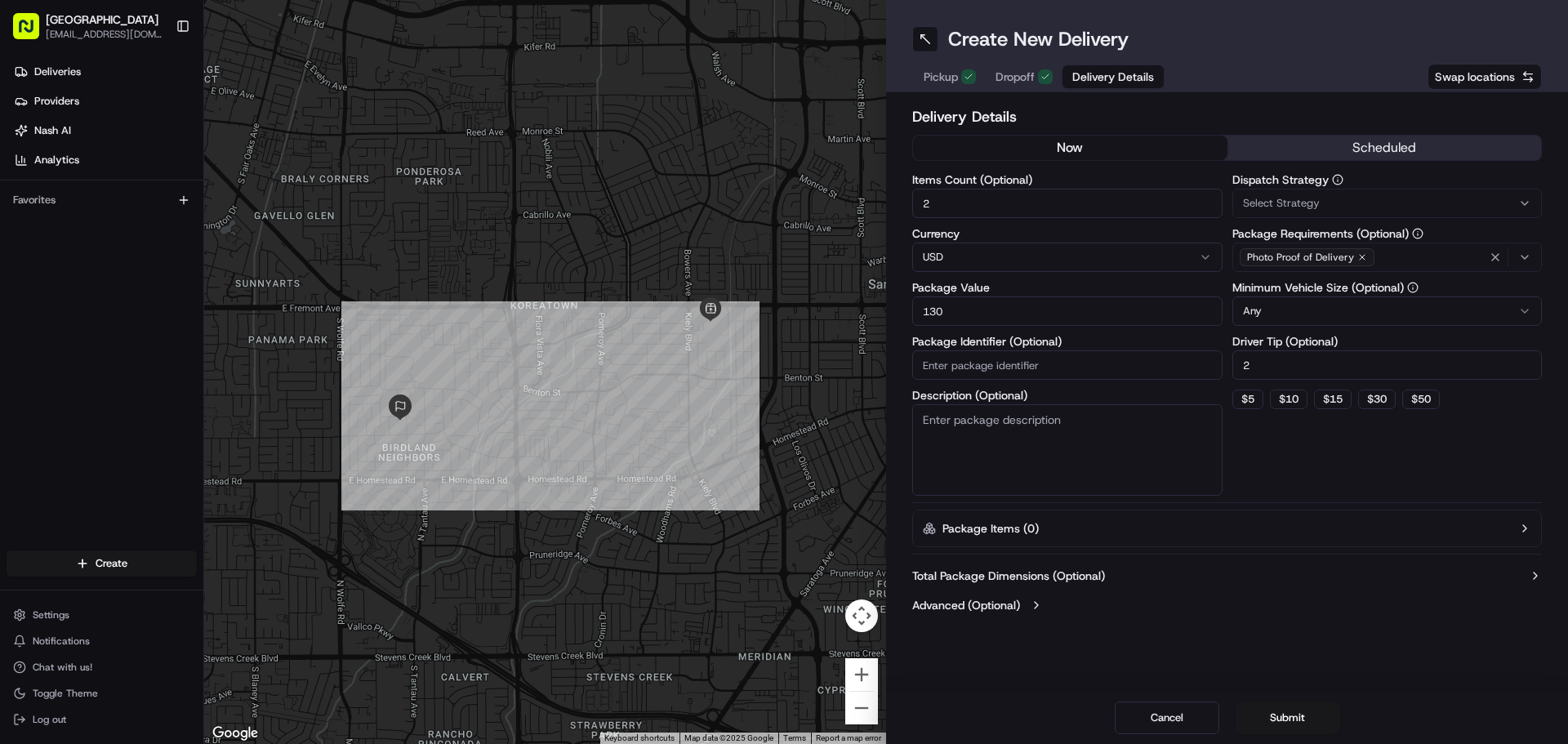
type input "2"
click at [1252, 453] on div "Dispatch Strategy Select Strategy Package Requirements (Optional) Photo Proof o…" at bounding box center [1387, 334] width 311 height 322
click at [1295, 715] on button "Submit" at bounding box center [1288, 717] width 105 height 32
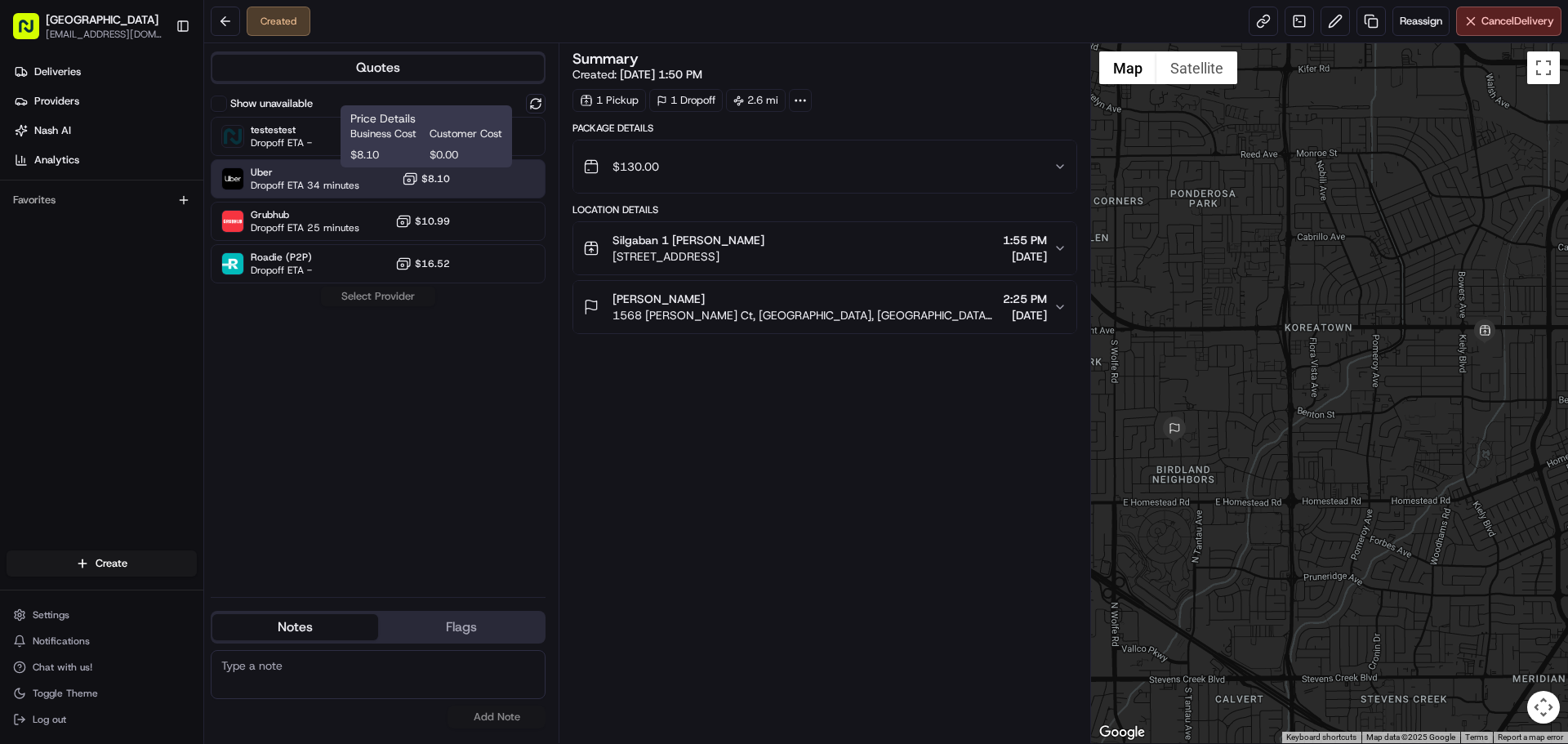
click at [404, 172] on icon at bounding box center [410, 179] width 16 height 16
click at [370, 295] on button "Assign Provider" at bounding box center [378, 296] width 116 height 20
